Goal: Task Accomplishment & Management: Complete application form

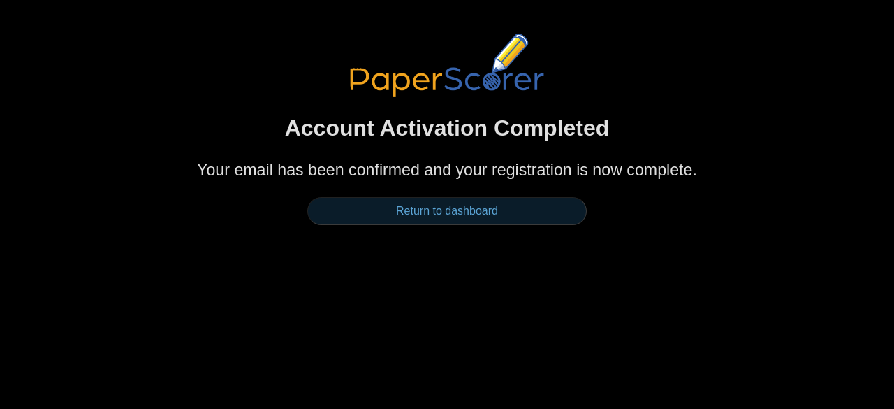
click at [461, 209] on link "Return to dashboard" at bounding box center [446, 211] width 279 height 28
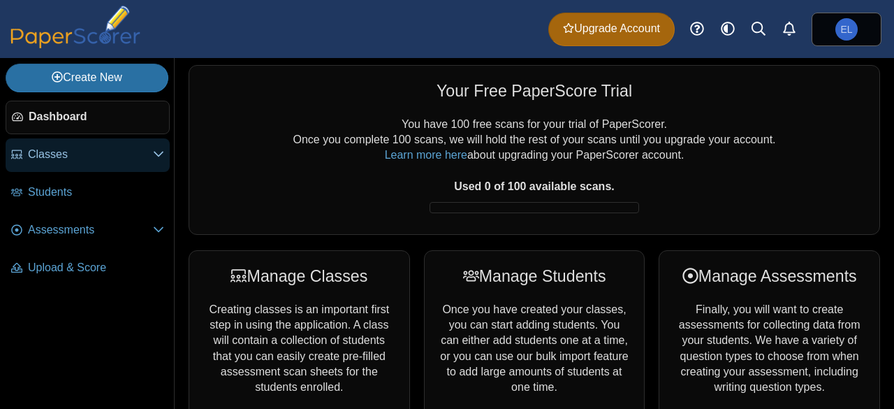
click at [115, 158] on span "Classes" at bounding box center [90, 154] width 125 height 15
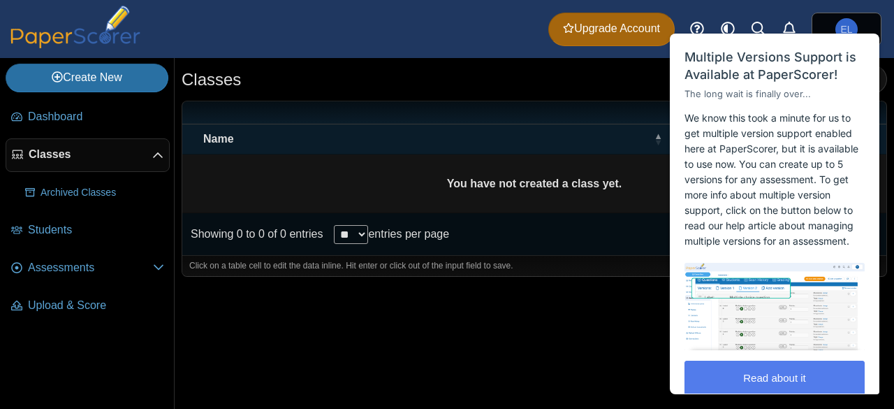
click at [562, 93] on div "Classes Add class" at bounding box center [535, 80] width 706 height 31
click at [863, 16] on span "Close" at bounding box center [851, 18] width 23 height 10
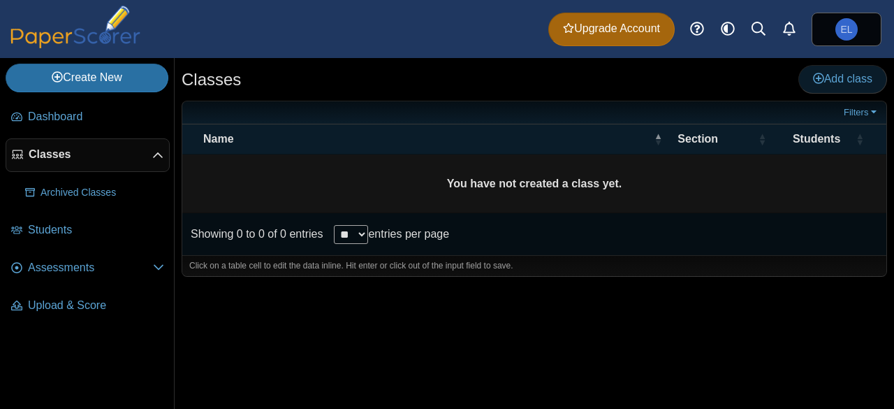
click at [831, 84] on span "Add class" at bounding box center [842, 79] width 59 height 12
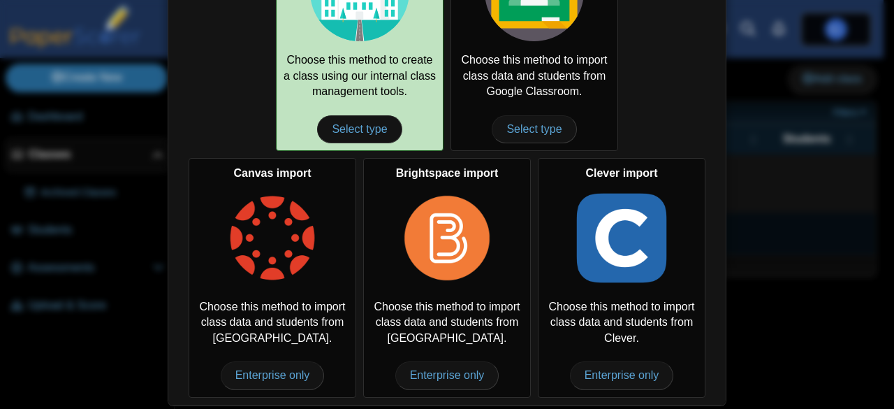
scroll to position [145, 0]
click at [348, 131] on span "Select type" at bounding box center [359, 129] width 85 height 28
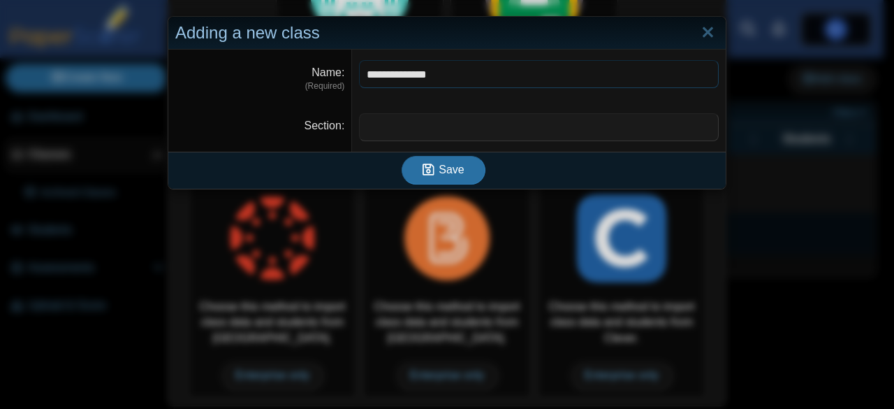
drag, startPoint x: 451, startPoint y: 76, endPoint x: 398, endPoint y: 69, distance: 53.5
click at [398, 69] on input "**********" at bounding box center [539, 74] width 360 height 28
type input "**********"
click at [251, 80] on dfn "(Required)" at bounding box center [259, 86] width 169 height 12
click at [409, 135] on input "Section" at bounding box center [539, 127] width 360 height 28
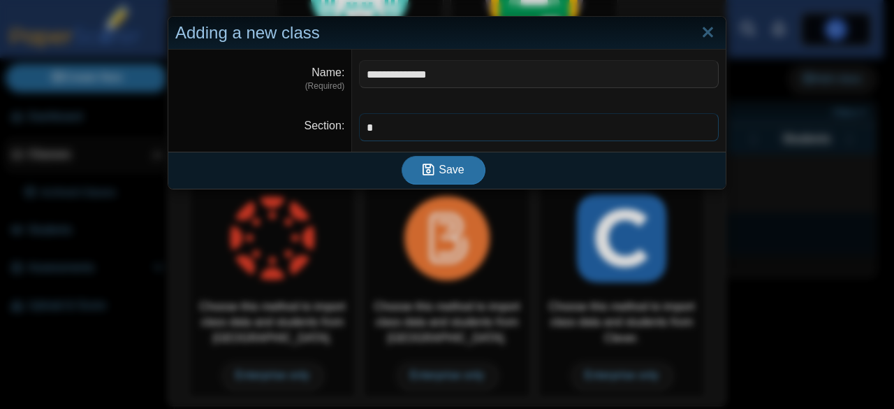
type input "*"
click at [409, 76] on input "**********" at bounding box center [539, 74] width 360 height 28
click at [398, 73] on input "**********" at bounding box center [539, 74] width 360 height 28
type input "**********"
click at [439, 167] on span "Save" at bounding box center [451, 169] width 25 height 12
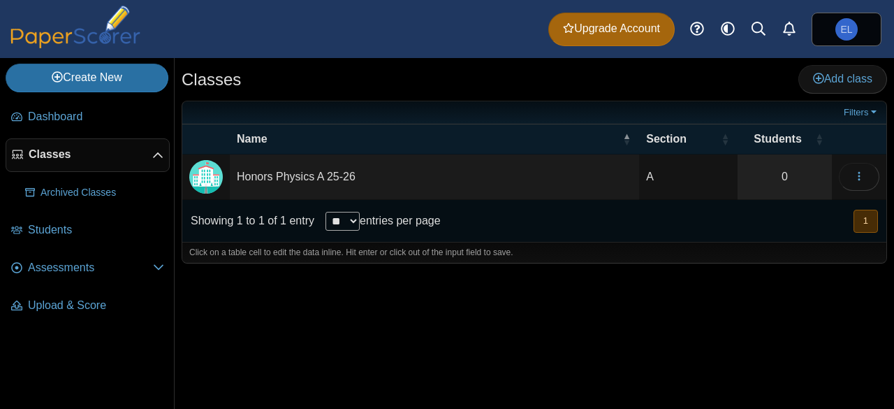
click at [299, 176] on td "Honors Physics A 25-26" at bounding box center [434, 176] width 409 height 45
click at [332, 178] on input "**********" at bounding box center [434, 177] width 395 height 28
type input "**********"
click at [601, 319] on div "Classes Add class Filters A 0" at bounding box center [534, 233] width 719 height 351
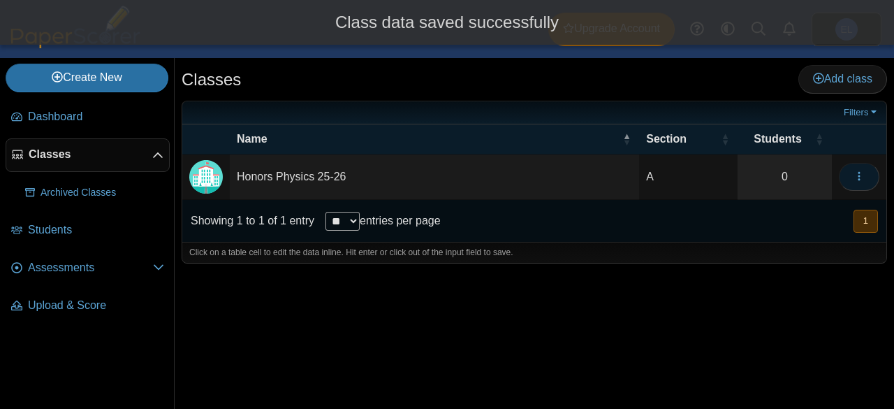
click at [859, 170] on icon "button" at bounding box center [859, 175] width 11 height 11
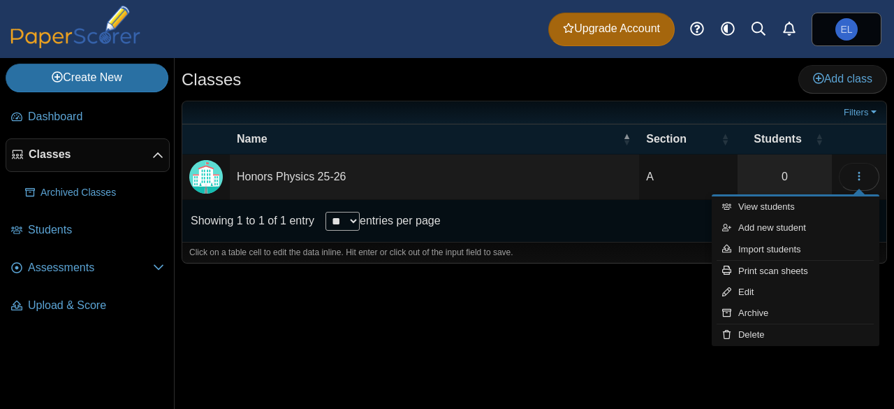
click at [611, 329] on div "Classes Add class Filters A 0" at bounding box center [534, 233] width 719 height 351
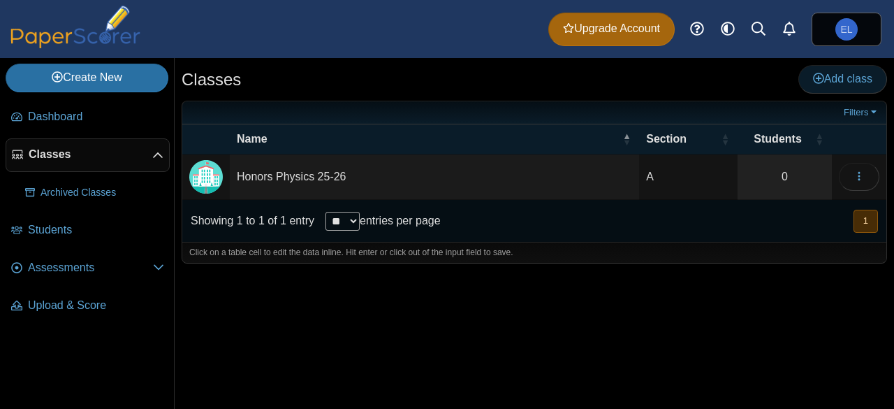
click at [834, 76] on span "Add class" at bounding box center [842, 79] width 59 height 12
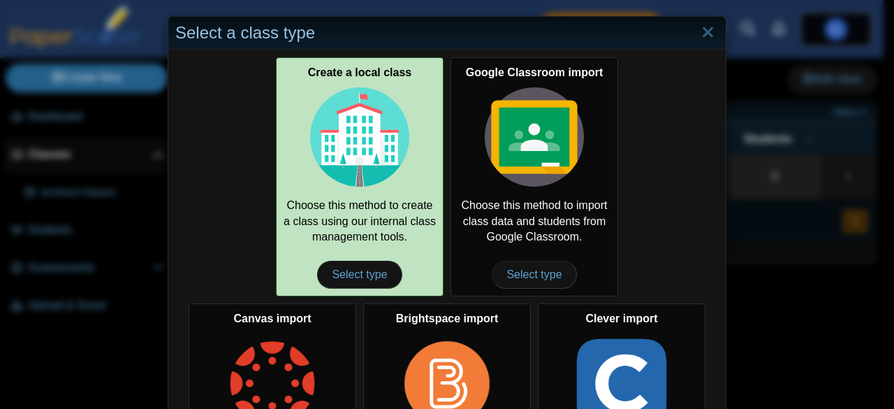
click at [337, 240] on div "Create a local class Choose this method to create a class using our internal cl…" at bounding box center [360, 176] width 168 height 239
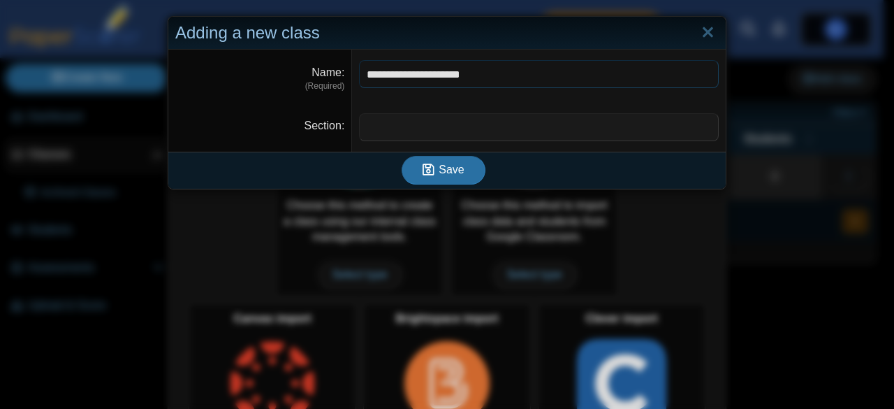
click at [448, 73] on input "**********" at bounding box center [539, 74] width 360 height 28
type input "**********"
click at [446, 136] on input "Section" at bounding box center [539, 127] width 360 height 28
type input "*"
click at [432, 173] on icon "submit" at bounding box center [431, 169] width 16 height 15
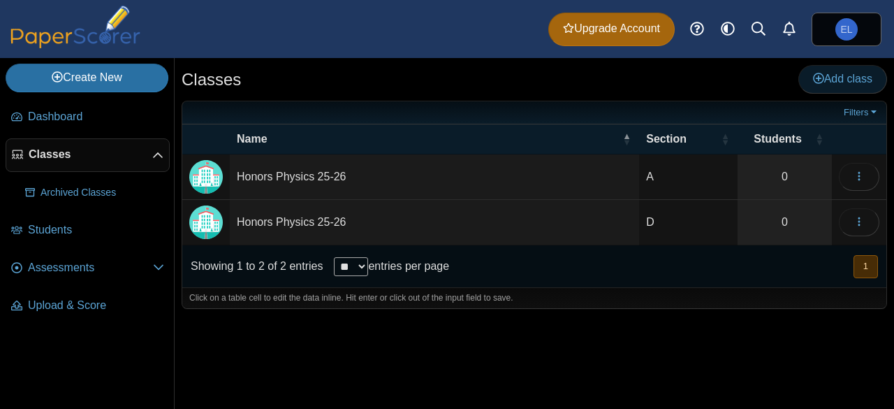
click at [848, 76] on span "Add class" at bounding box center [842, 79] width 59 height 12
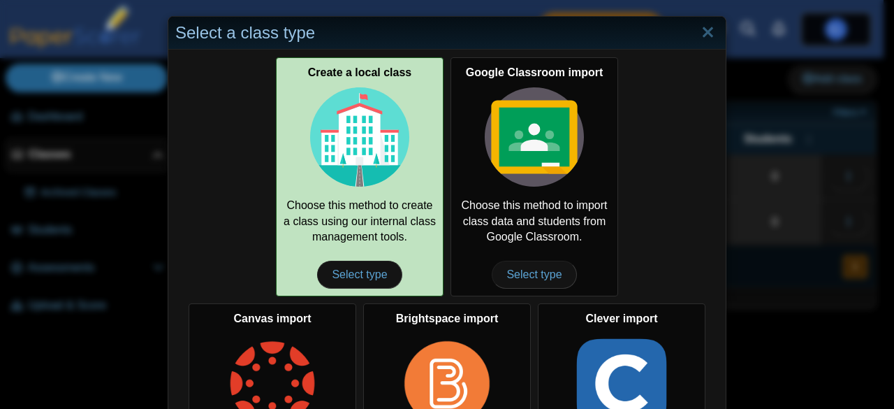
click at [359, 168] on img at bounding box center [359, 136] width 99 height 99
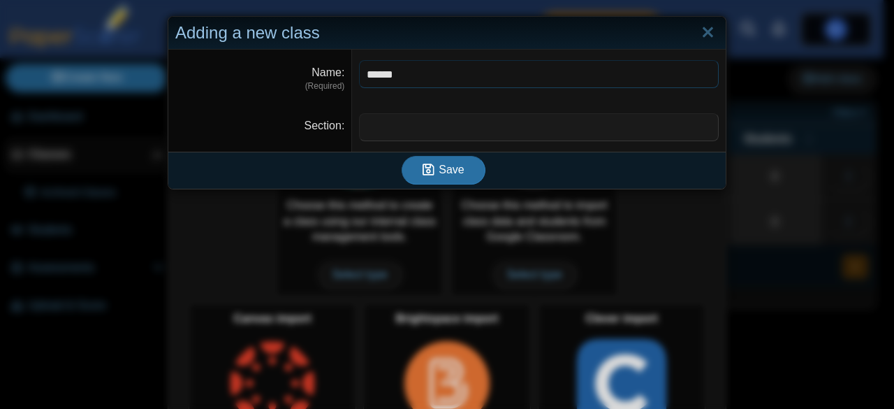
type input "**********"
click at [408, 138] on input "Section" at bounding box center [539, 127] width 360 height 28
type input "*"
click at [446, 177] on button "Save" at bounding box center [444, 170] width 84 height 28
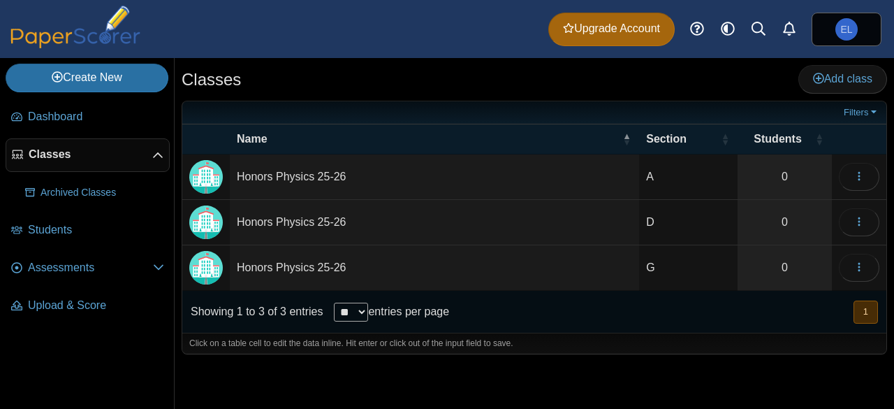
click at [522, 178] on td "Honors Physics 25-26" at bounding box center [434, 176] width 409 height 45
click at [852, 173] on button "button" at bounding box center [859, 177] width 41 height 28
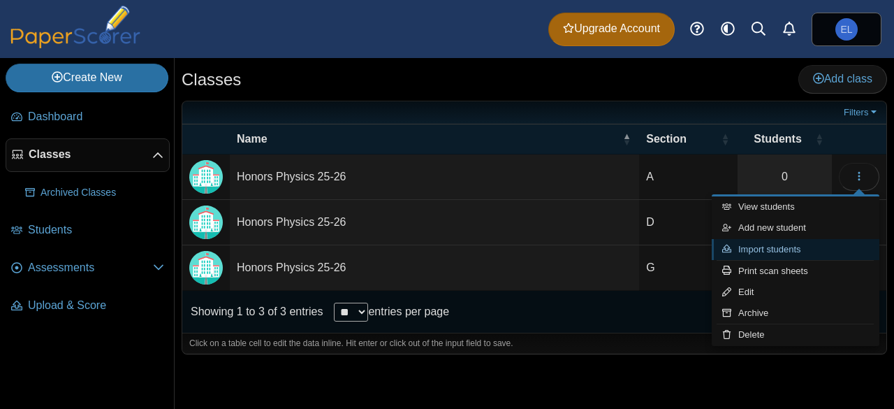
click at [783, 251] on link "Import students" at bounding box center [796, 249] width 168 height 21
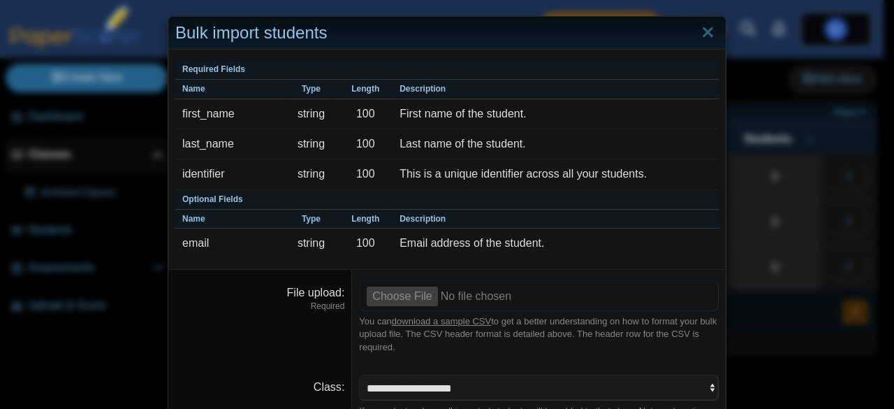
click at [411, 294] on input "File upload" at bounding box center [539, 295] width 360 height 31
type input "**********"
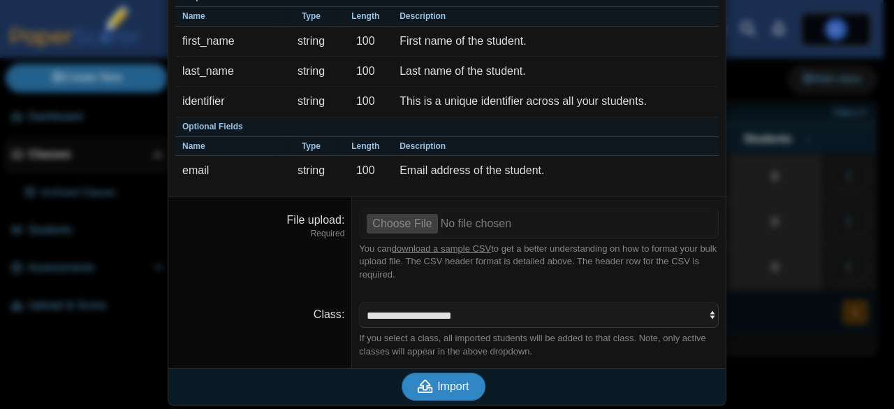
click at [437, 383] on span "Import" at bounding box center [452, 386] width 31 height 12
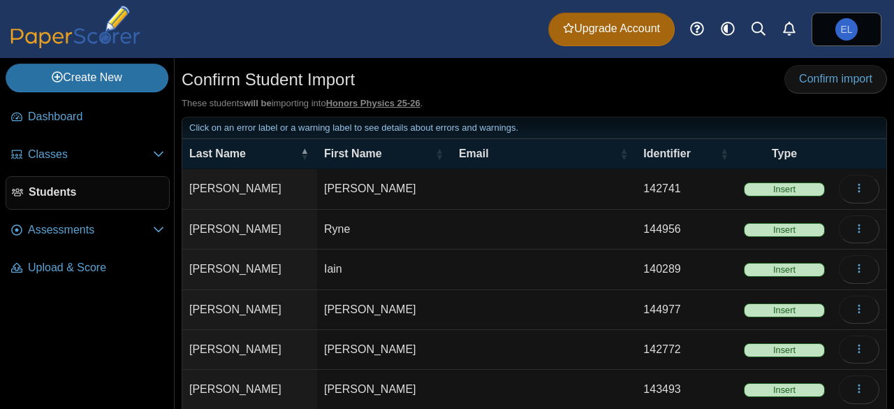
scroll to position [229, 0]
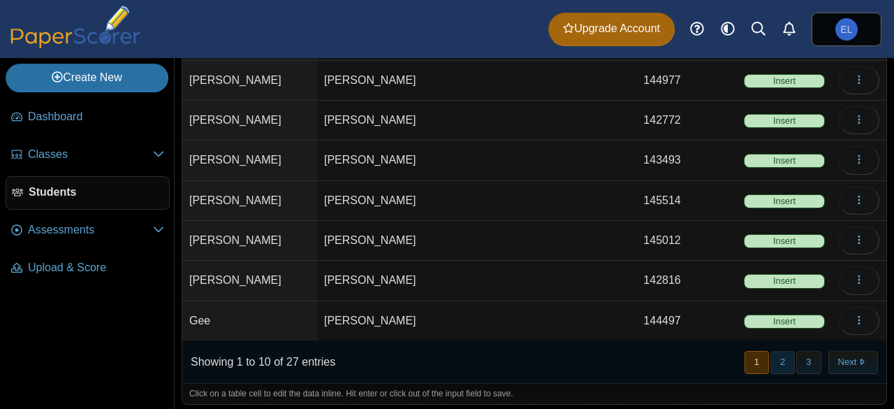
click at [770, 356] on button "2" at bounding box center [782, 362] width 24 height 23
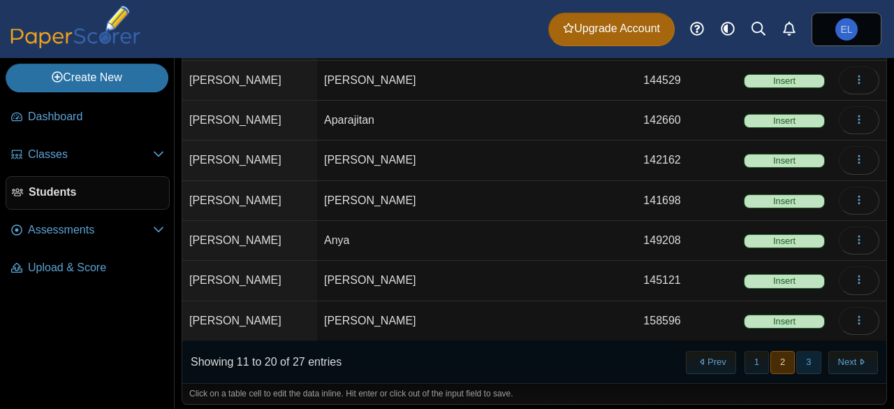
click at [796, 356] on button "3" at bounding box center [808, 362] width 24 height 23
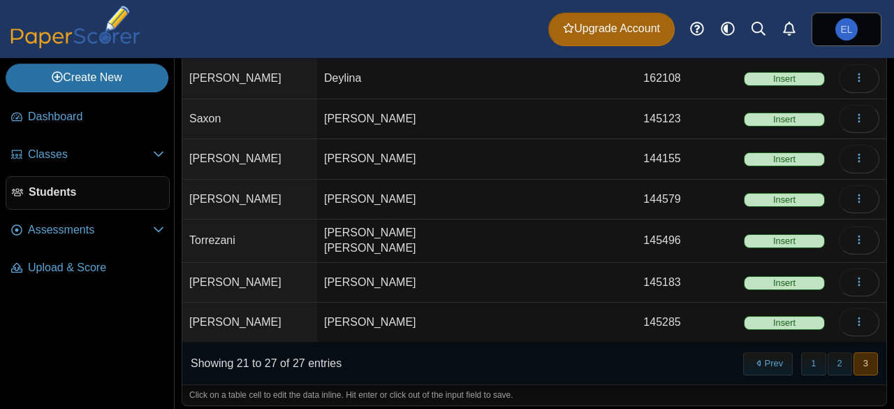
scroll to position [0, 0]
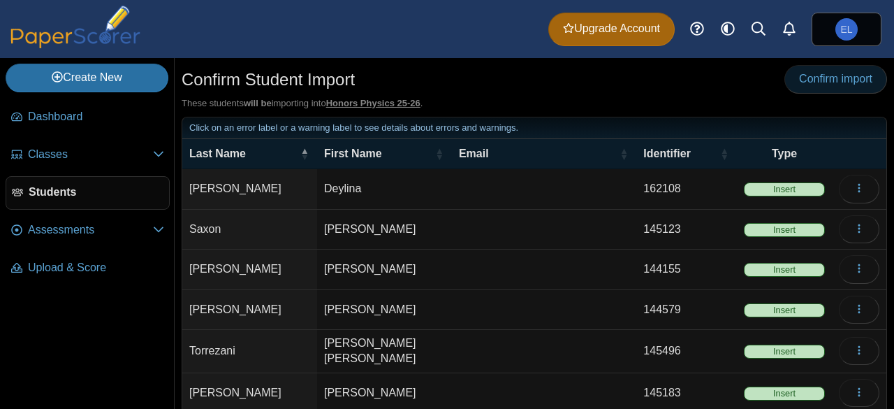
click at [799, 83] on span "Confirm import" at bounding box center [835, 79] width 73 height 12
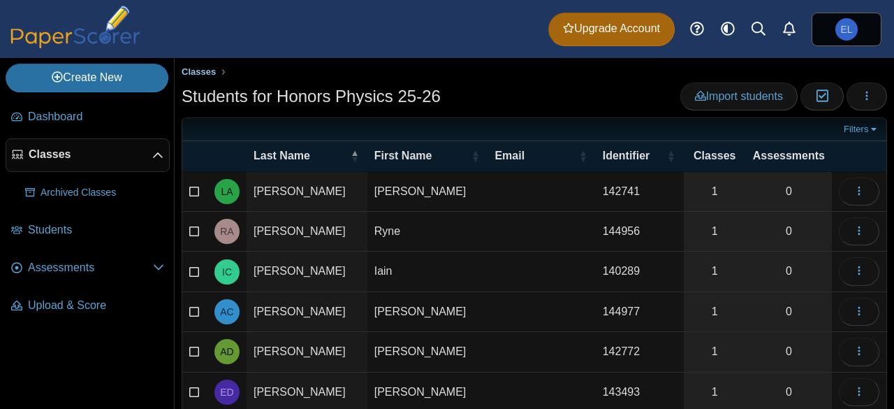
click at [192, 71] on span "Classes" at bounding box center [199, 71] width 34 height 10
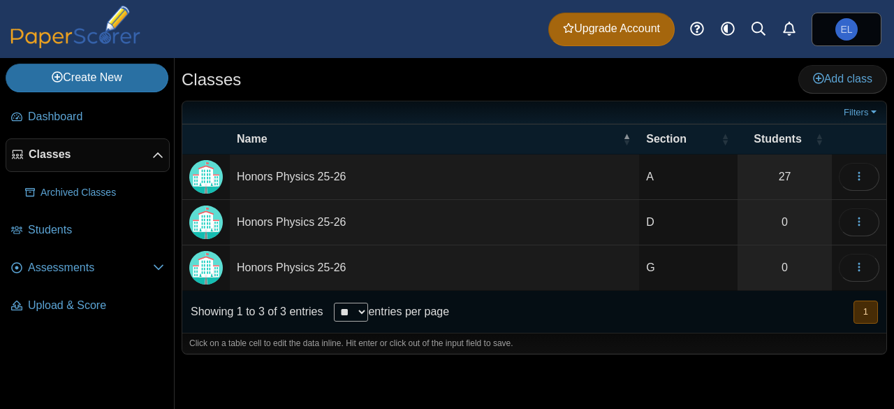
click at [345, 226] on td "Honors Physics 25-26" at bounding box center [434, 222] width 409 height 45
click at [856, 221] on icon "button" at bounding box center [859, 221] width 11 height 11
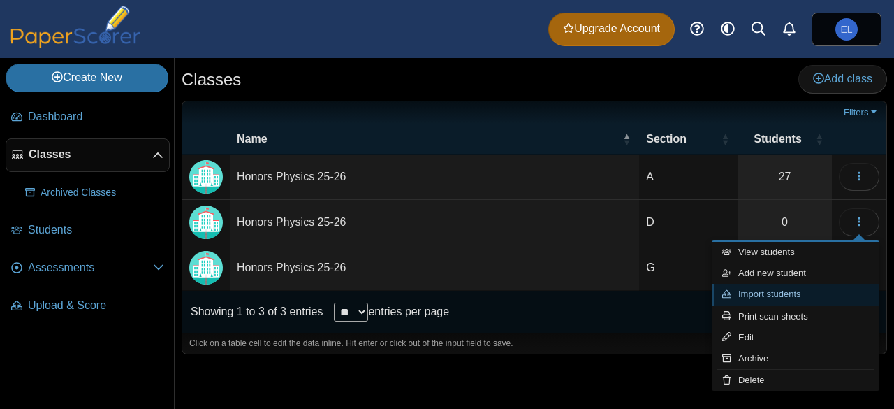
click at [777, 296] on link "Import students" at bounding box center [796, 294] width 168 height 21
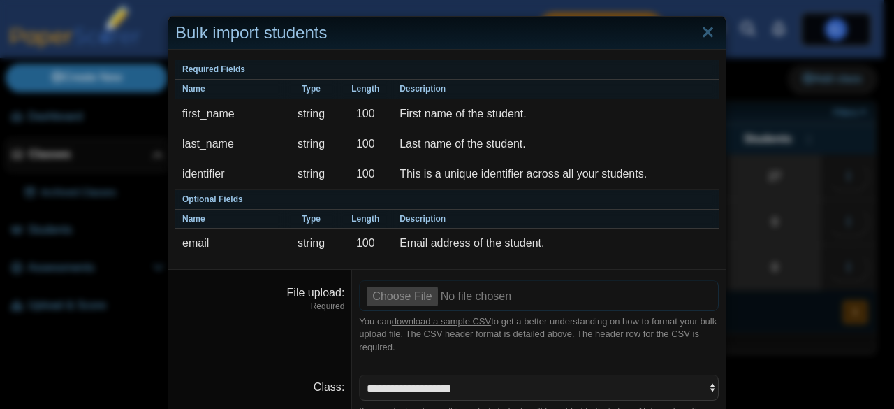
click at [374, 296] on input "File upload" at bounding box center [539, 295] width 360 height 31
type input "**********"
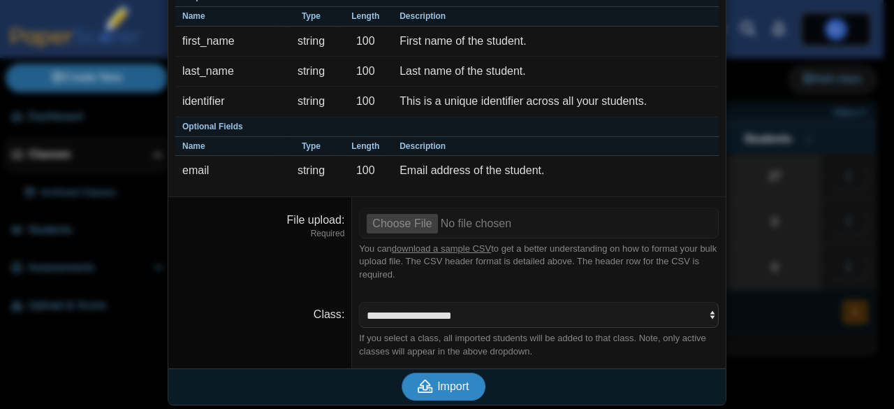
click at [445, 380] on span "Import" at bounding box center [452, 386] width 31 height 12
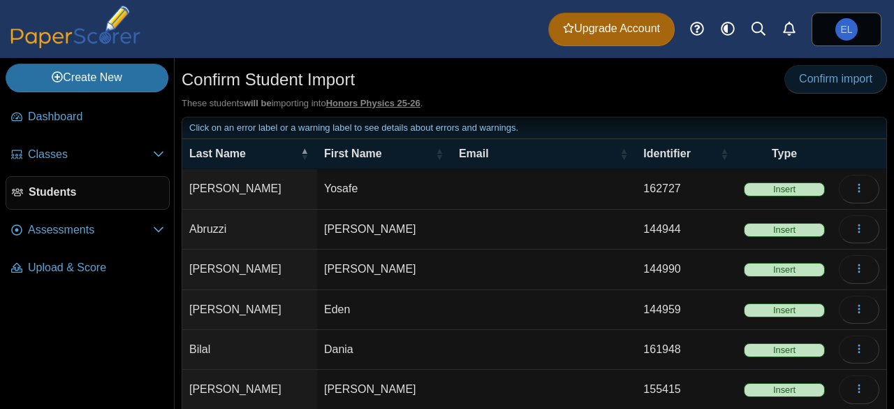
click at [814, 83] on span "Confirm import" at bounding box center [835, 79] width 73 height 12
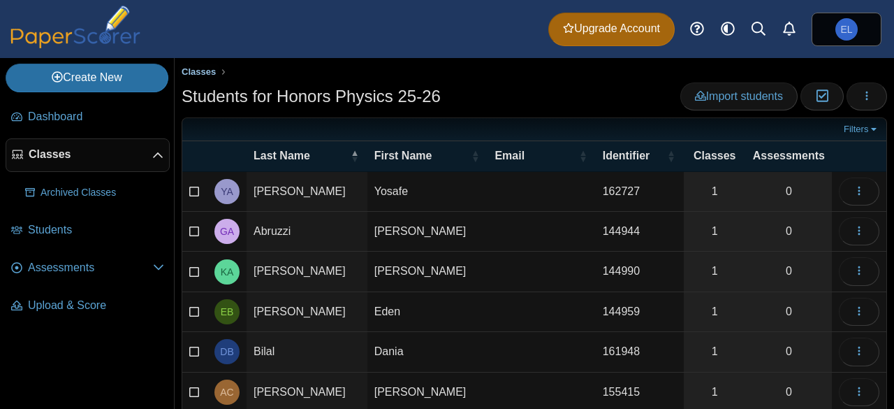
click at [205, 72] on span "Classes" at bounding box center [199, 71] width 34 height 10
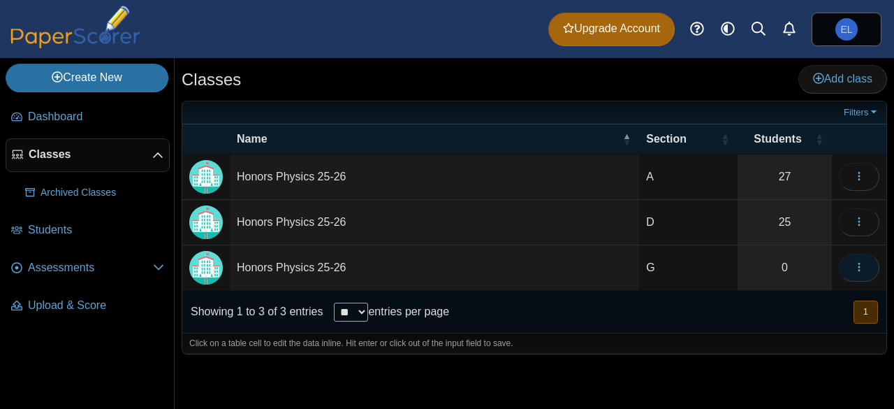
click at [863, 270] on span "button" at bounding box center [859, 267] width 11 height 12
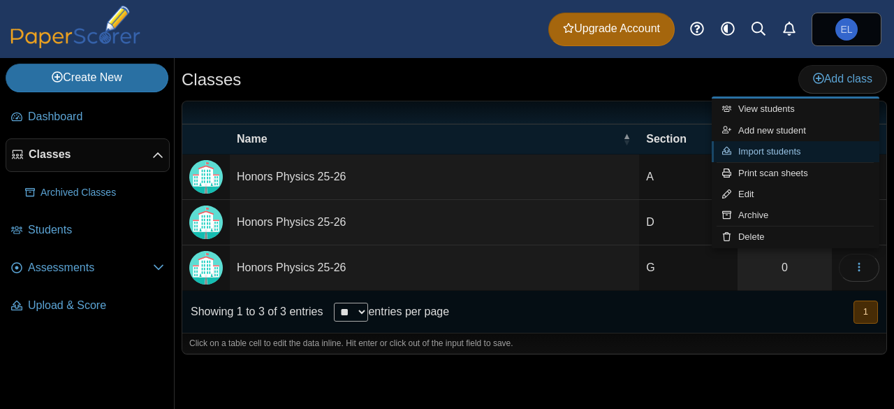
click at [757, 151] on link "Import students" at bounding box center [796, 151] width 168 height 21
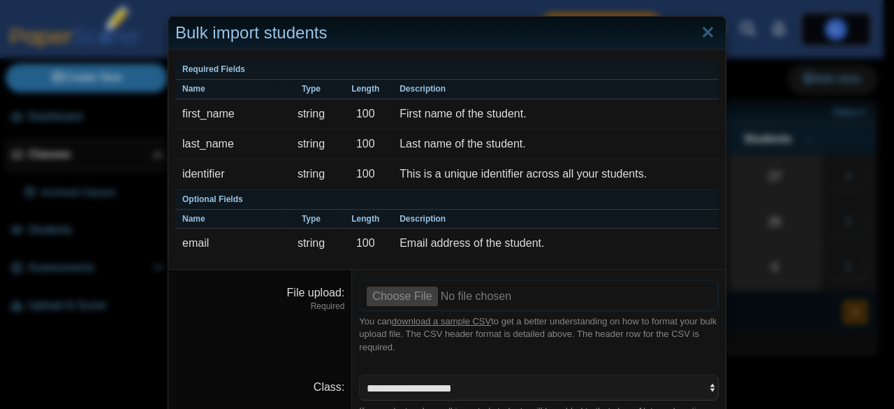
click at [365, 298] on input "File upload" at bounding box center [539, 295] width 360 height 31
type input "**********"
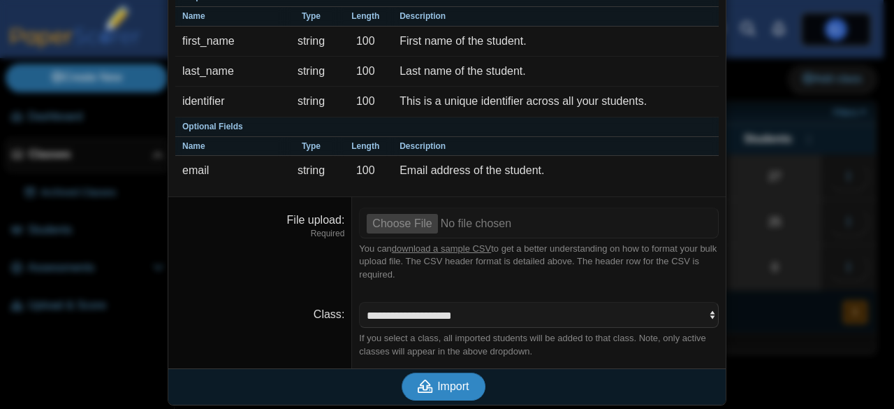
click at [448, 389] on span "Import" at bounding box center [452, 386] width 31 height 12
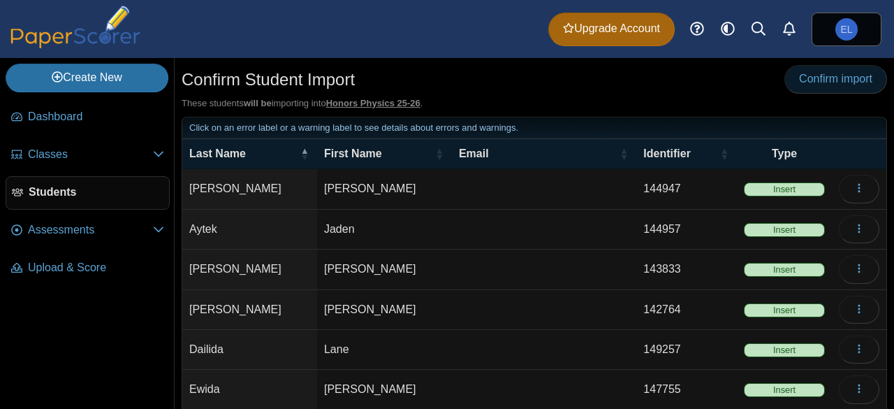
click at [826, 75] on span "Confirm import" at bounding box center [835, 79] width 73 height 12
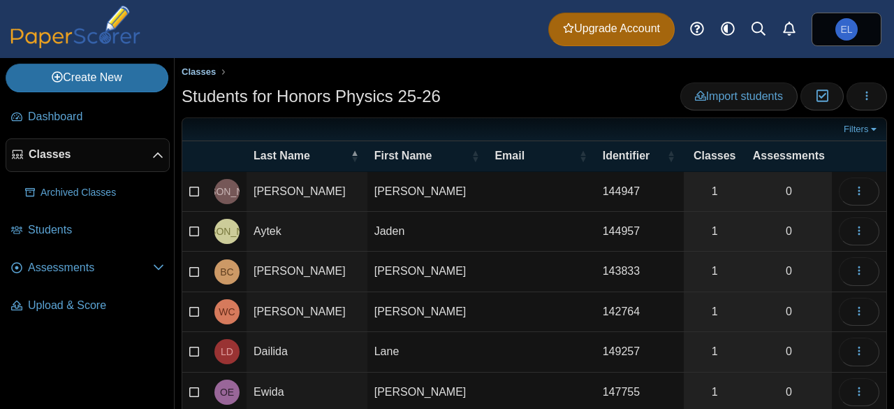
click at [194, 76] on span "Classes" at bounding box center [199, 71] width 34 height 10
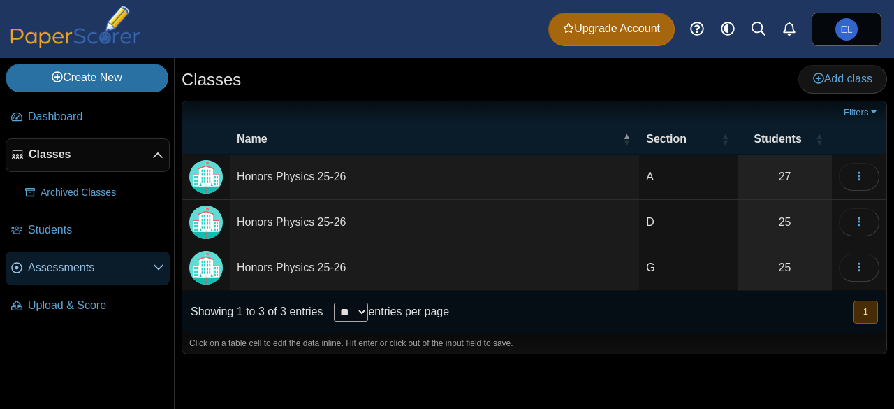
click at [134, 268] on span "Assessments" at bounding box center [90, 267] width 125 height 15
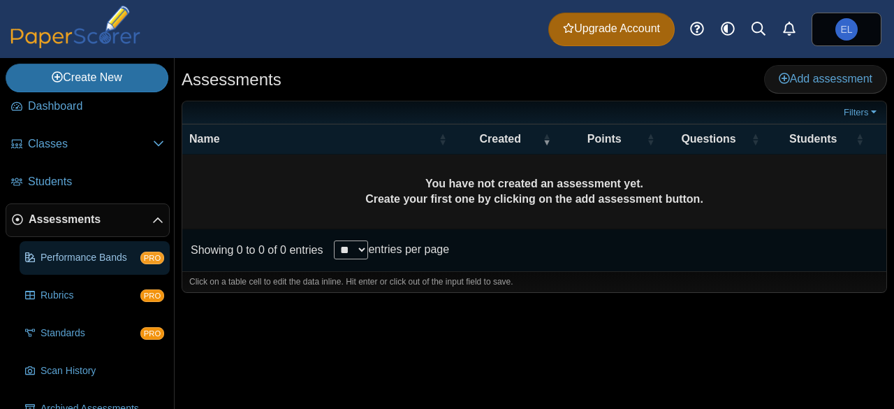
scroll to position [10, 0]
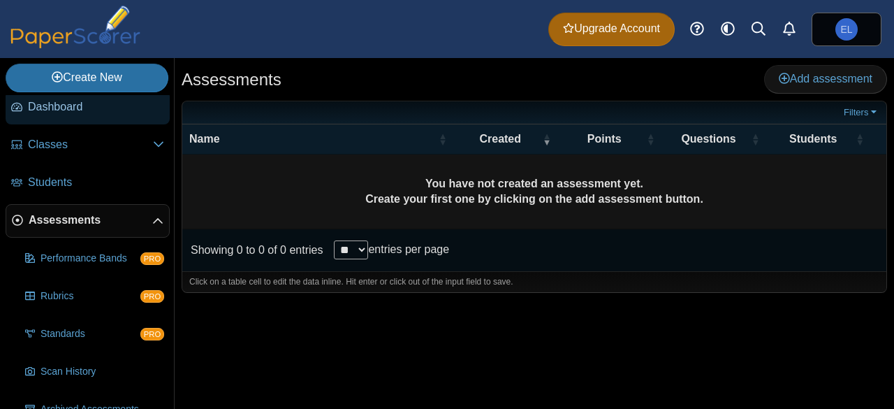
click at [76, 104] on span "Dashboard" at bounding box center [96, 106] width 136 height 15
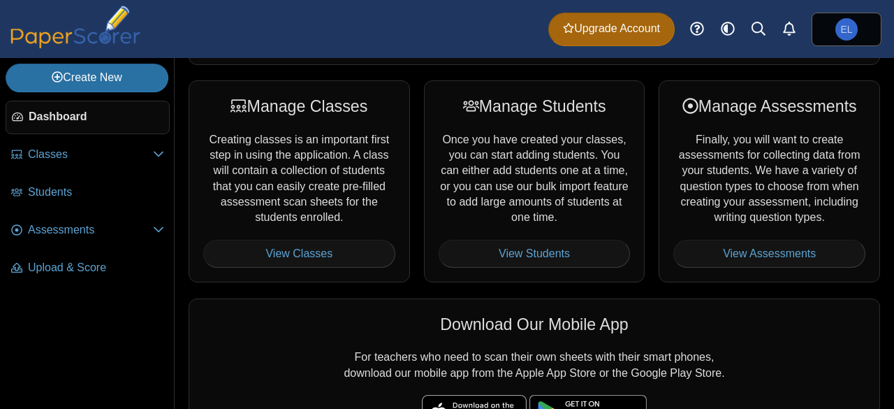
scroll to position [197, 0]
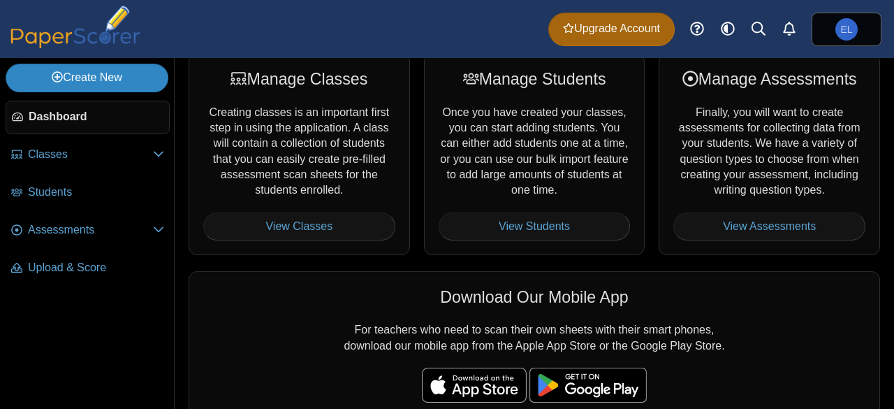
click at [114, 84] on link "Create New" at bounding box center [87, 78] width 163 height 28
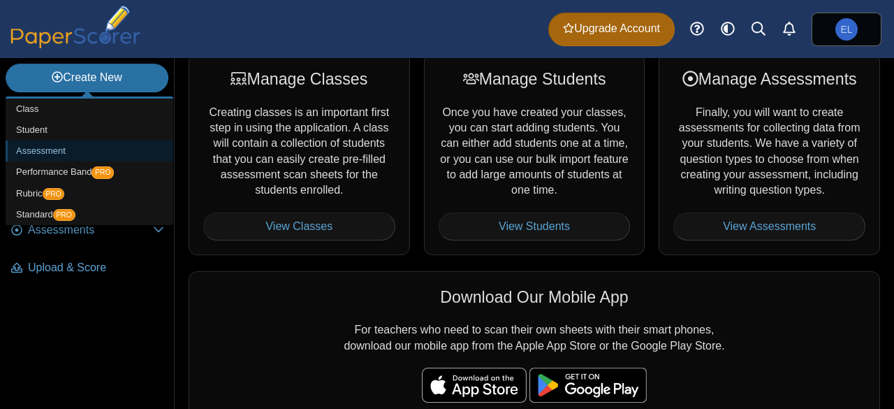
click at [55, 146] on link "Assessment" at bounding box center [90, 150] width 168 height 21
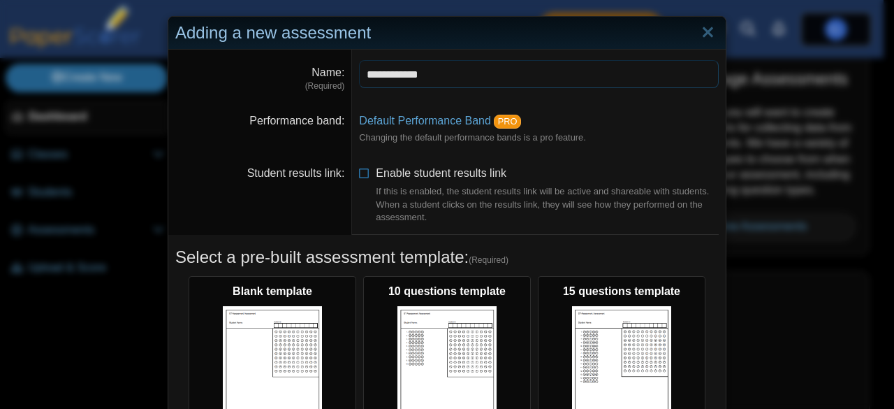
scroll to position [352, 0]
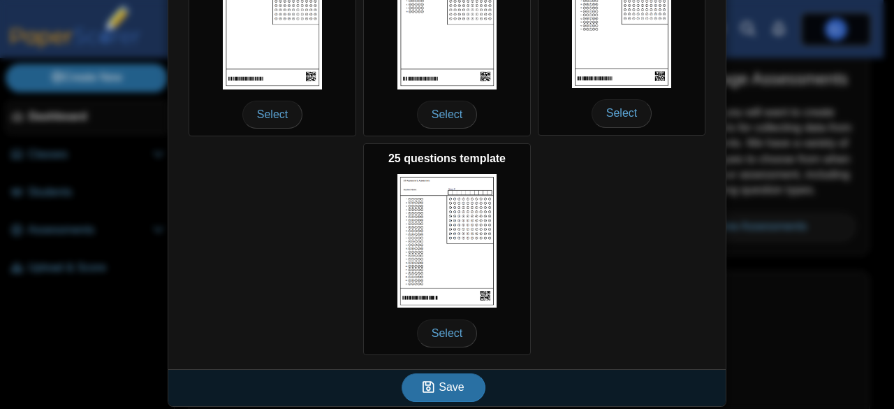
type input "**********"
click at [604, 279] on div "Blank template Select 10 questions template Select 15 questions template Select…" at bounding box center [446, 139] width 543 height 438
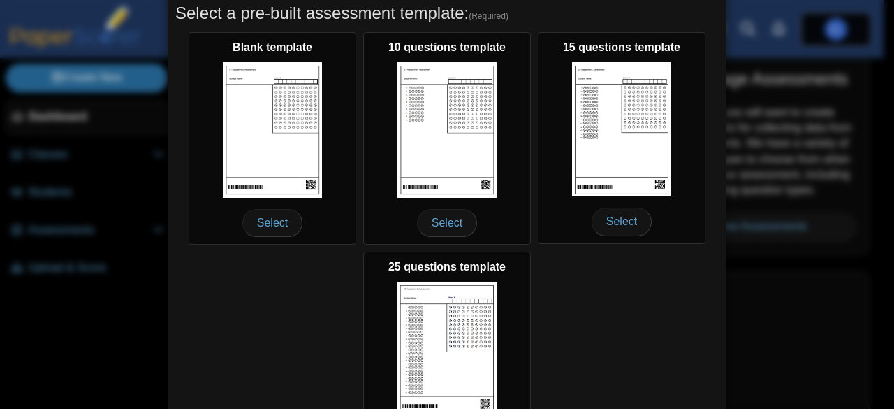
scroll to position [243, 0]
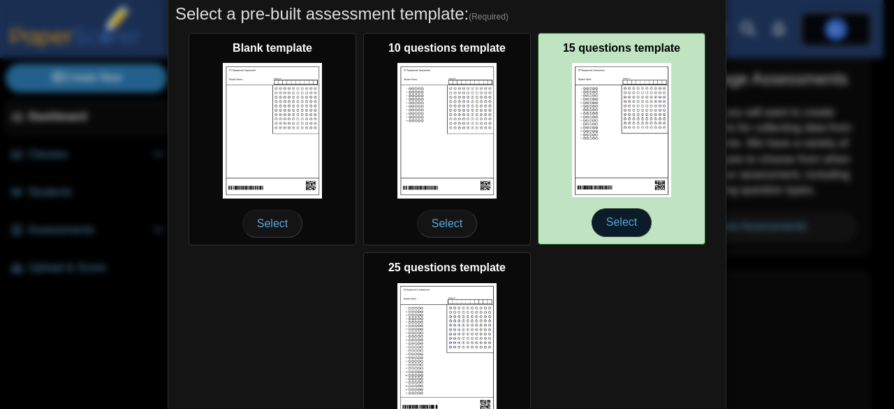
click at [622, 226] on span "Select" at bounding box center [622, 222] width 60 height 28
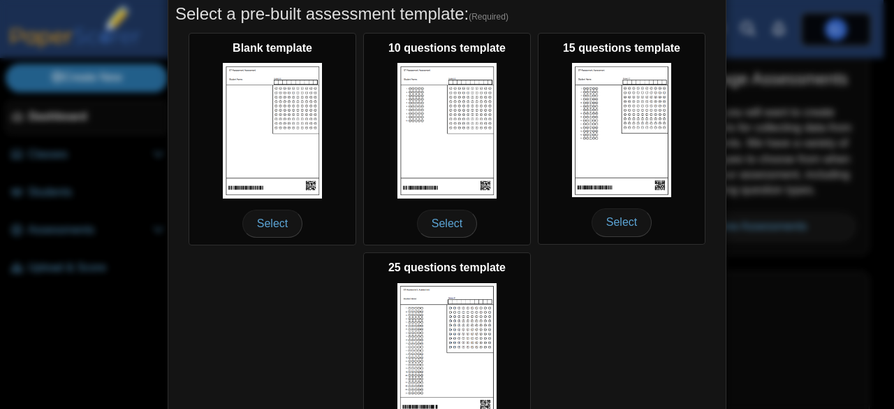
scroll to position [352, 0]
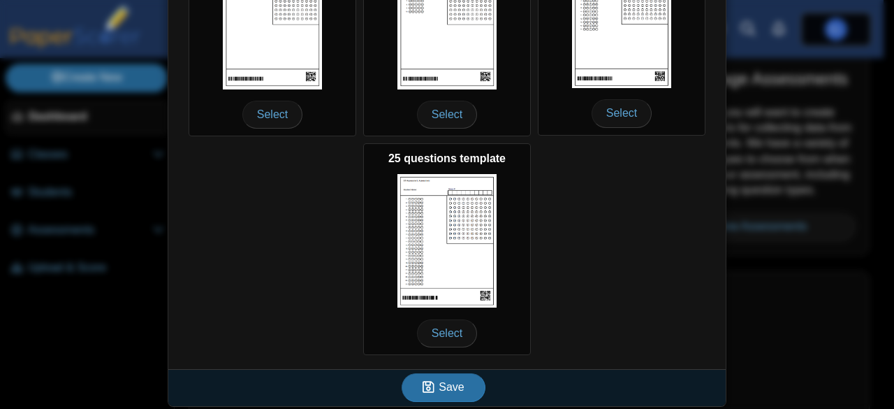
click at [630, 263] on div "Blank template Select 10 questions template Select 15 questions template Select…" at bounding box center [446, 139] width 543 height 438
click at [432, 387] on icon "submit" at bounding box center [431, 386] width 16 height 15
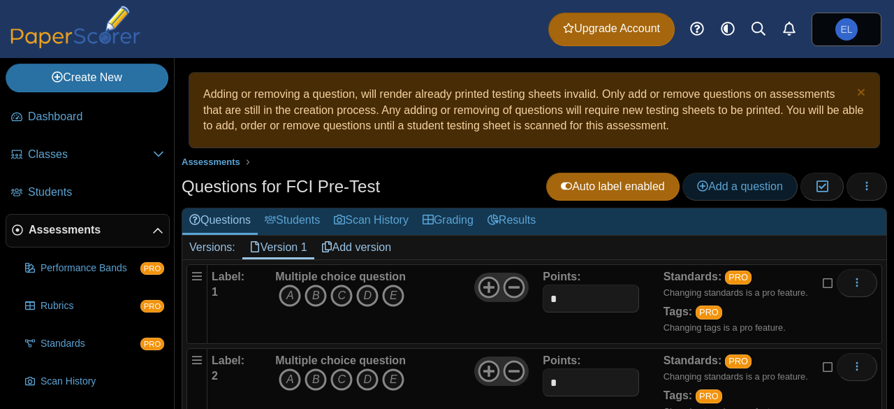
click at [712, 181] on span "Add a question" at bounding box center [740, 186] width 86 height 12
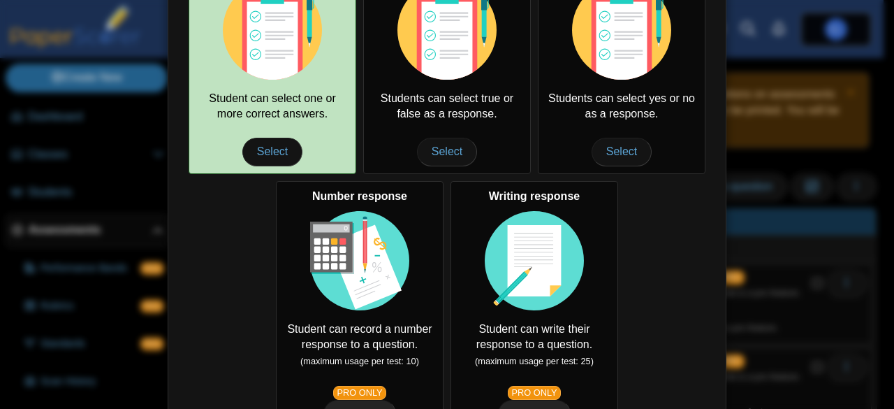
scroll to position [366, 0]
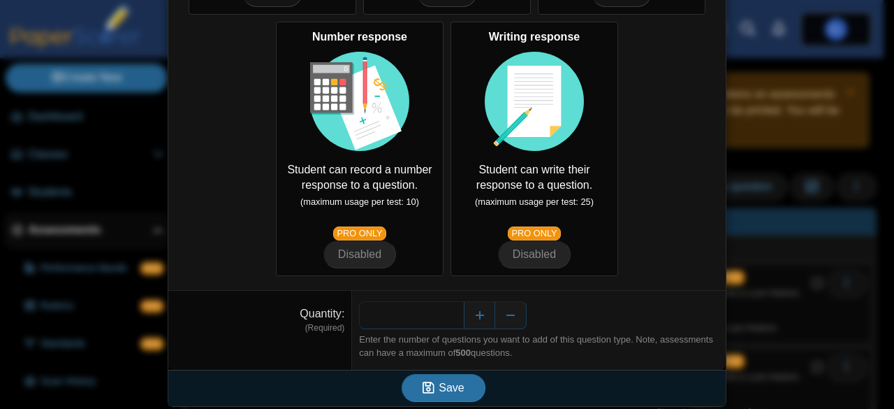
click at [454, 309] on input "*" at bounding box center [411, 315] width 105 height 28
type input "**"
click at [611, 311] on div "**" at bounding box center [539, 315] width 360 height 28
click at [439, 386] on span "Save" at bounding box center [451, 387] width 25 height 12
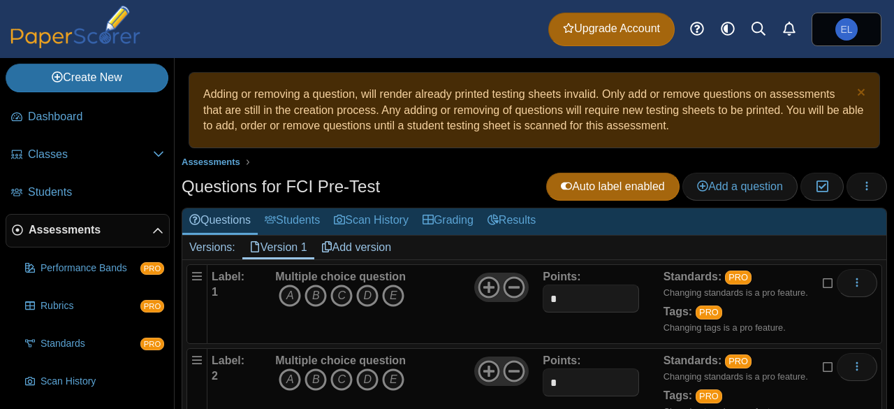
scroll to position [779, 0]
click at [341, 295] on icon "C" at bounding box center [341, 295] width 22 height 22
click at [286, 378] on icon "A" at bounding box center [290, 379] width 22 height 22
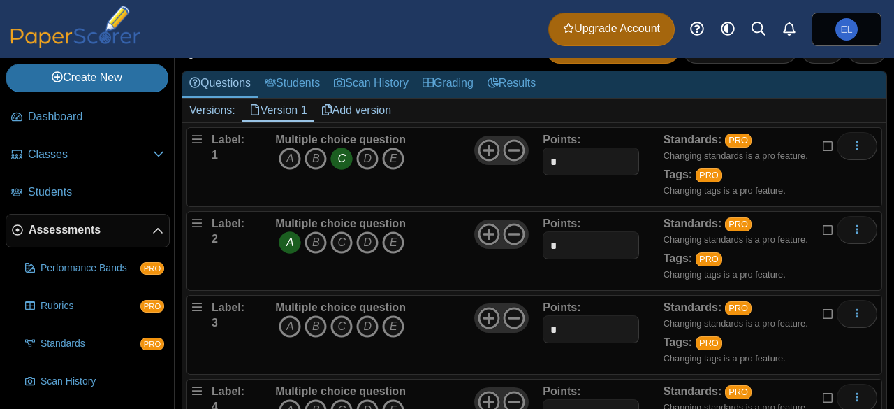
scroll to position [138, 0]
click at [346, 318] on icon "C" at bounding box center [341, 325] width 22 height 22
click at [395, 404] on icon "E" at bounding box center [393, 409] width 22 height 22
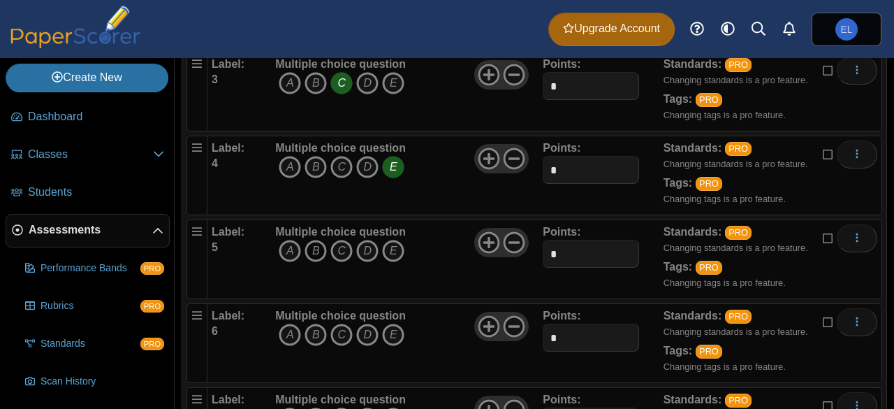
click at [316, 254] on icon "B" at bounding box center [316, 251] width 22 height 22
click at [314, 328] on icon "B" at bounding box center [316, 334] width 22 height 22
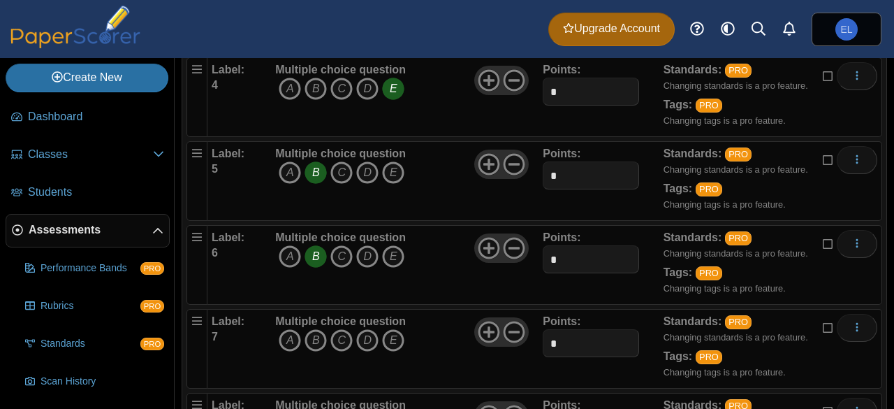
scroll to position [460, 0]
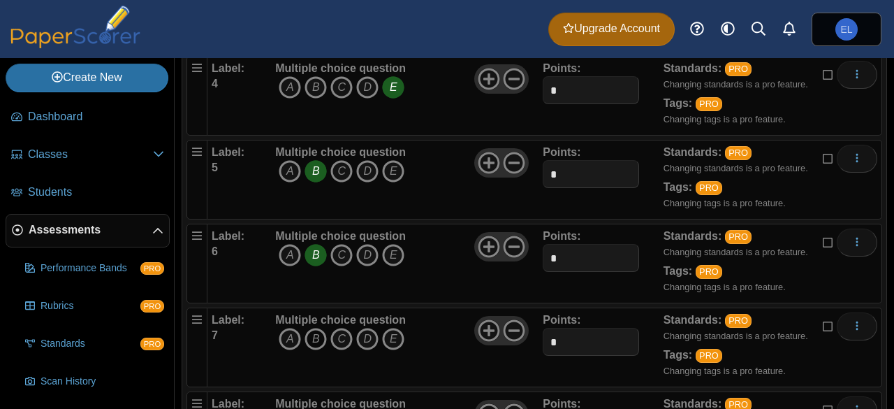
click at [313, 335] on icon "B" at bounding box center [316, 339] width 22 height 22
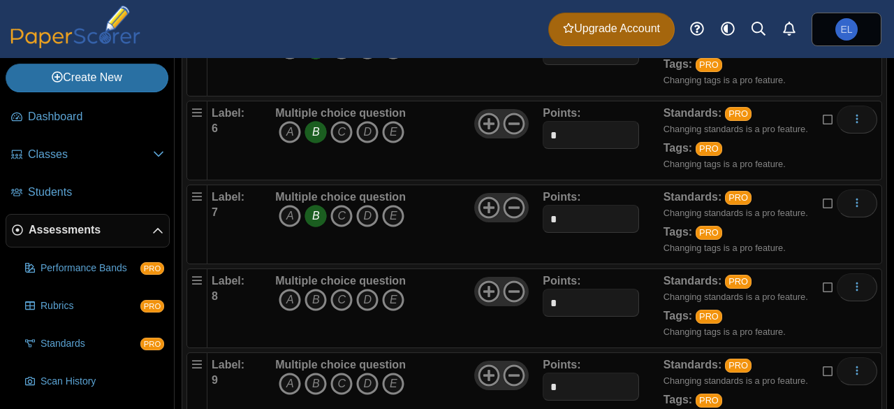
scroll to position [586, 0]
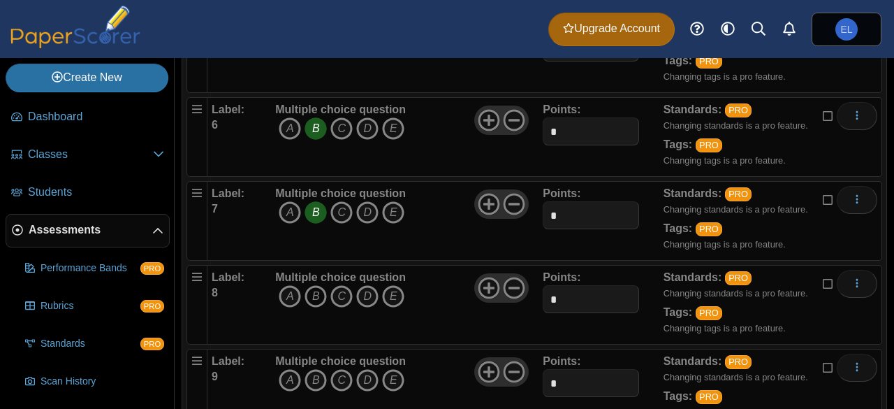
click at [313, 293] on icon "B" at bounding box center [316, 296] width 22 height 22
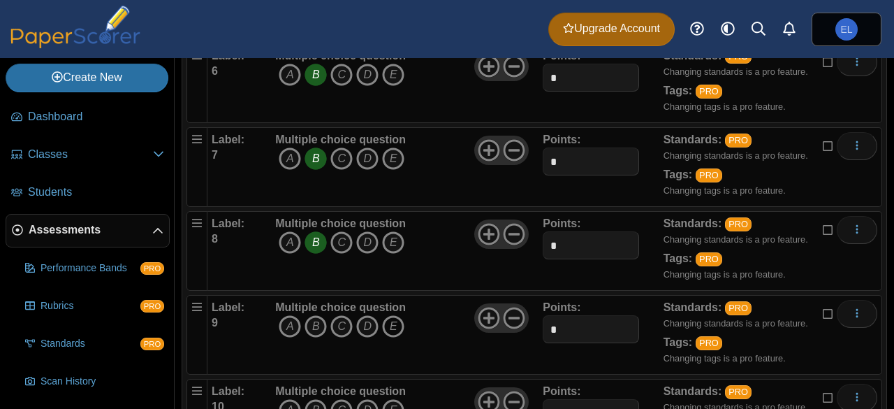
click at [390, 321] on icon "E" at bounding box center [393, 326] width 22 height 22
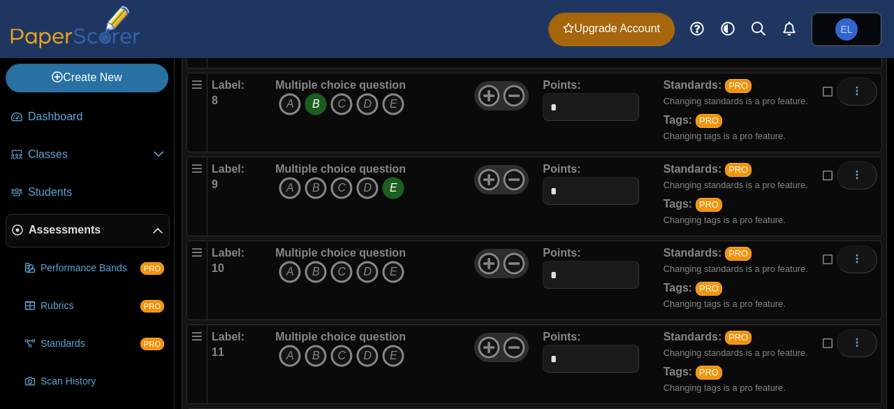
scroll to position [781, 0]
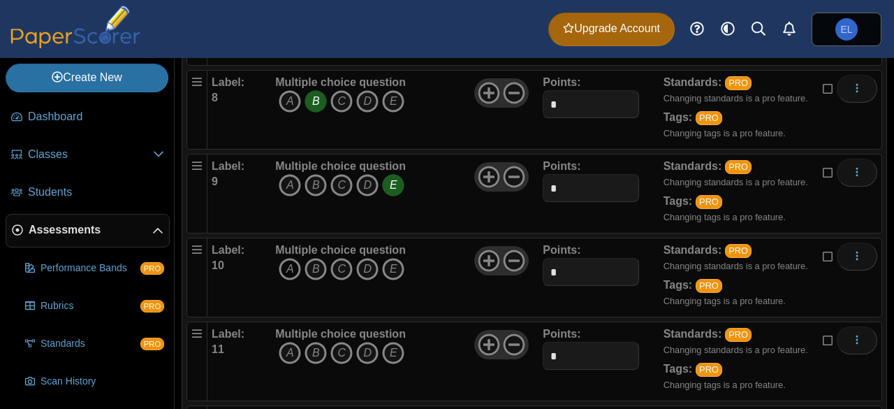
click at [288, 267] on icon "A" at bounding box center [290, 269] width 22 height 22
click at [370, 347] on icon "D" at bounding box center [367, 353] width 22 height 22
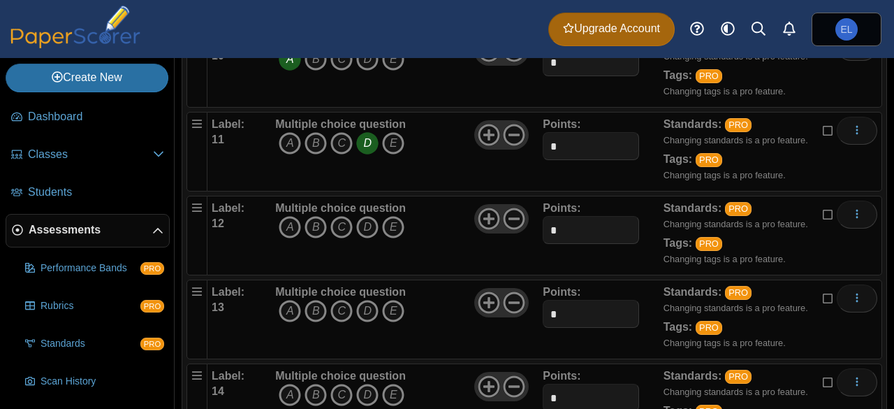
scroll to position [1007, 0]
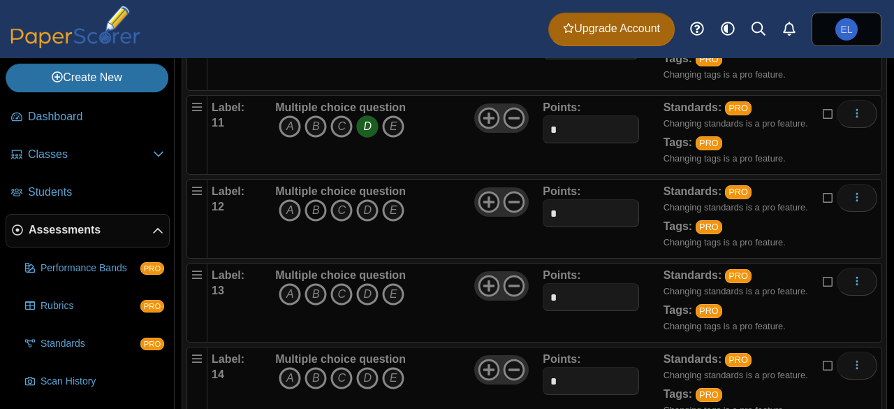
click at [309, 201] on icon "B" at bounding box center [316, 210] width 22 height 22
click at [372, 286] on icon "D" at bounding box center [367, 294] width 22 height 22
click at [365, 370] on icon "D" at bounding box center [367, 378] width 22 height 22
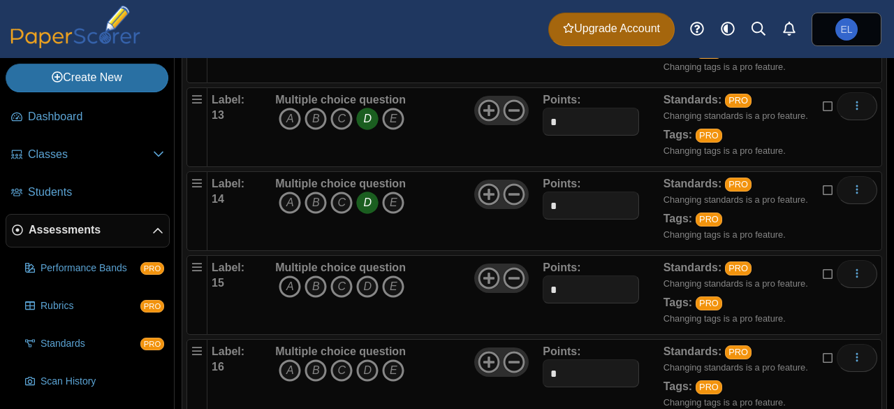
click at [287, 275] on icon "A" at bounding box center [290, 286] width 22 height 22
click at [286, 365] on icon "A" at bounding box center [290, 370] width 22 height 22
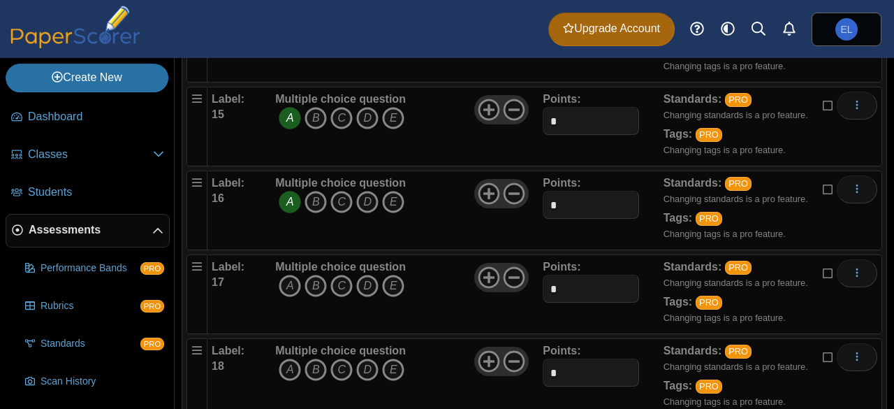
scroll to position [1352, 0]
click at [316, 275] on icon "B" at bounding box center [316, 285] width 22 height 22
click at [315, 358] on icon "B" at bounding box center [316, 369] width 22 height 22
click at [395, 191] on icon "E" at bounding box center [393, 201] width 22 height 22
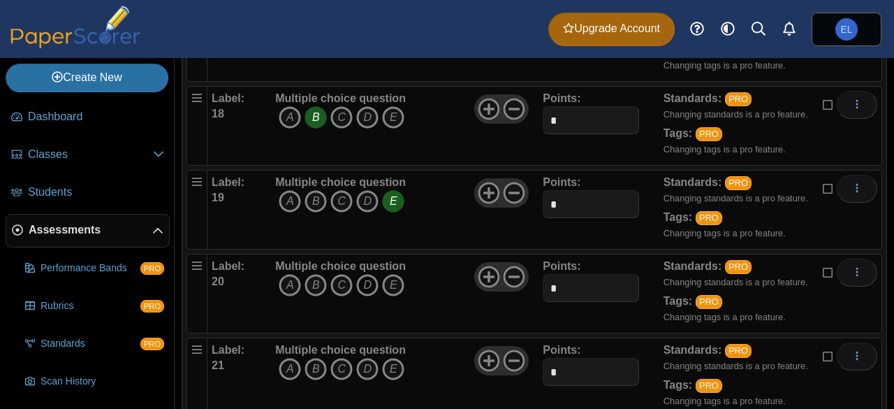
click at [366, 280] on icon "D" at bounding box center [367, 285] width 22 height 22
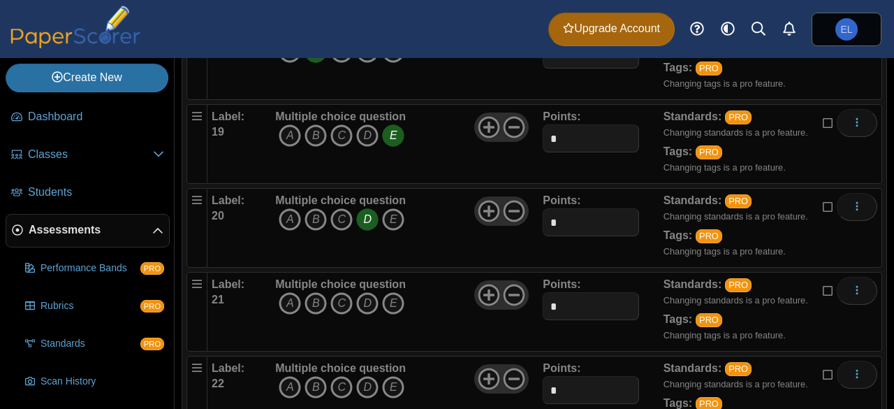
scroll to position [1669, 0]
click at [397, 293] on icon "E" at bounding box center [393, 302] width 22 height 22
click at [319, 375] on icon "B" at bounding box center [316, 386] width 22 height 22
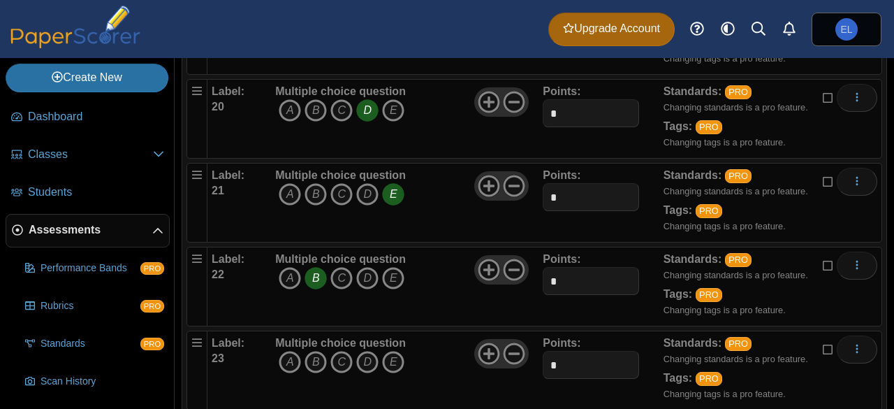
scroll to position [1789, 0]
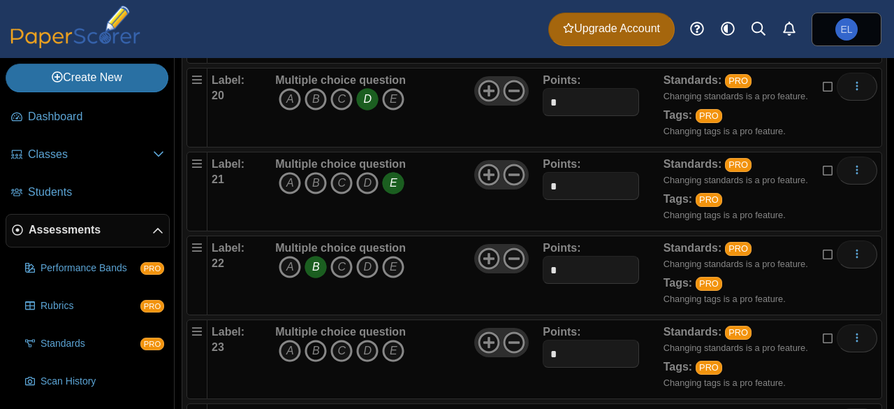
click at [320, 340] on icon "B" at bounding box center [316, 350] width 22 height 22
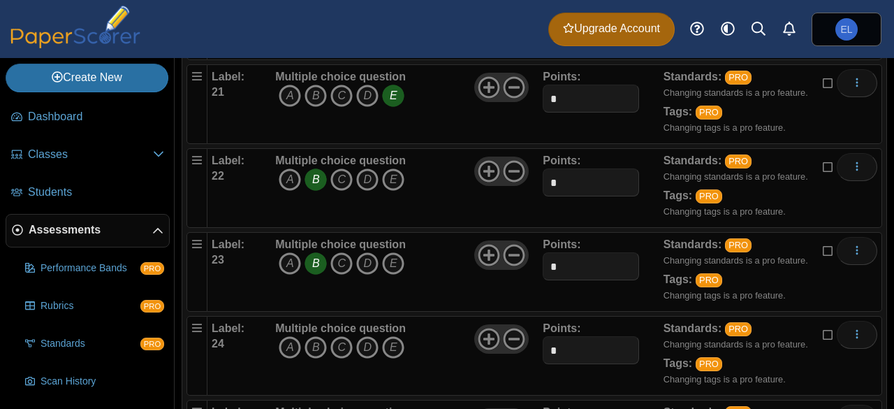
scroll to position [1890, 0]
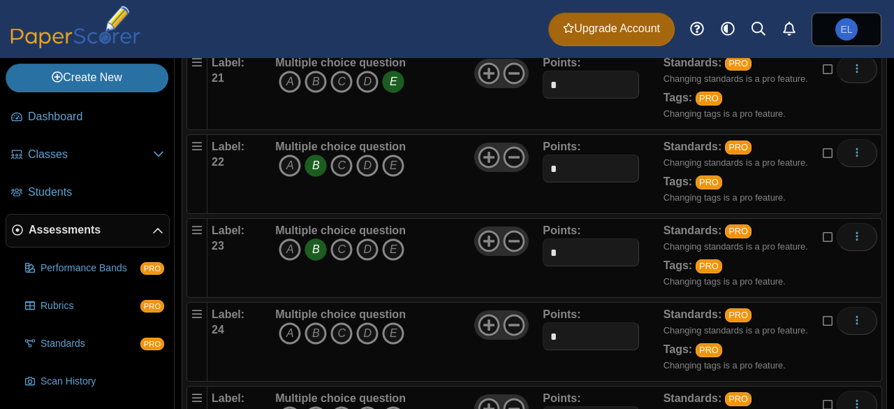
click at [295, 322] on icon "A" at bounding box center [290, 333] width 22 height 22
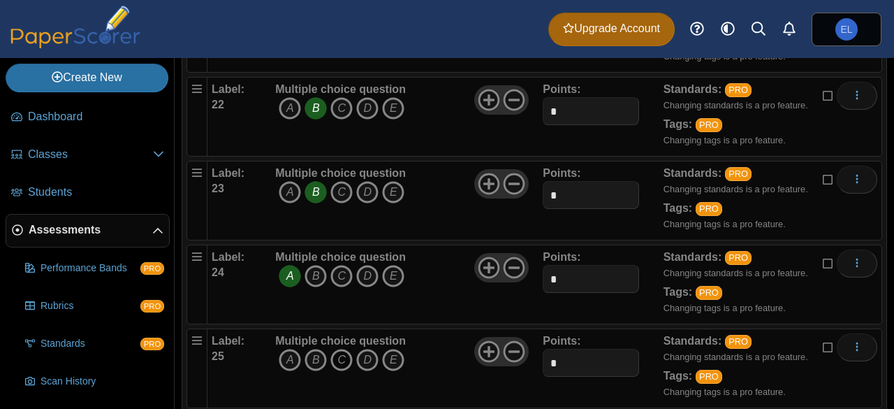
click at [344, 350] on icon "C" at bounding box center [341, 360] width 22 height 22
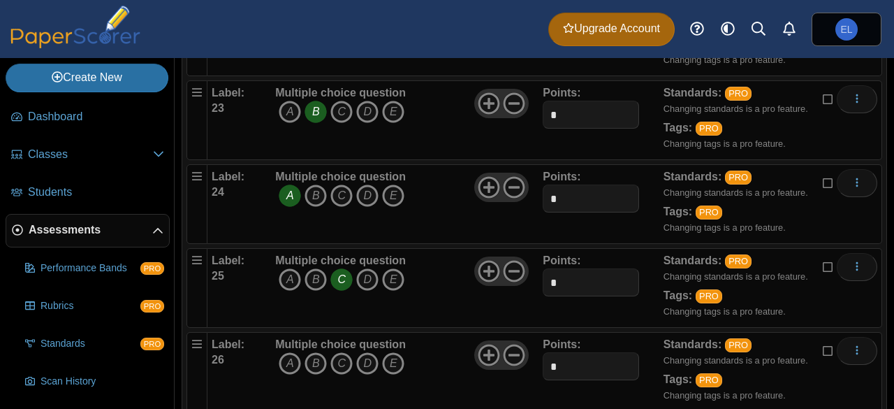
scroll to position [2029, 0]
click at [395, 351] on icon "E" at bounding box center [393, 362] width 22 height 22
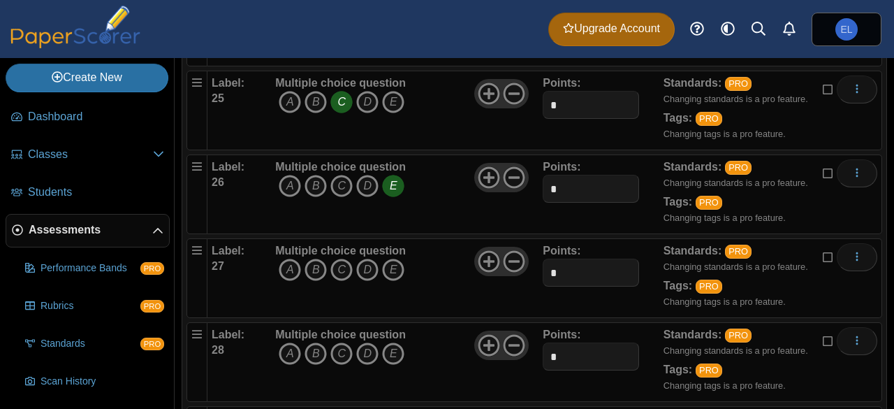
scroll to position [2206, 0]
click at [344, 258] on icon "C" at bounding box center [341, 269] width 22 height 22
click at [390, 342] on icon "E" at bounding box center [393, 353] width 22 height 22
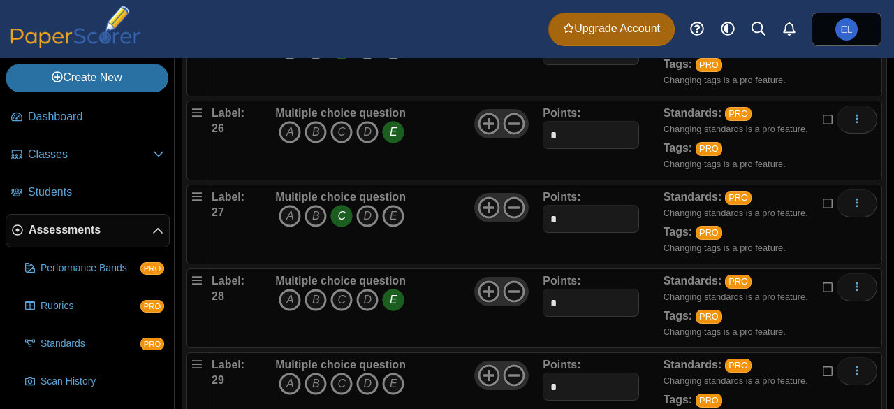
scroll to position [2260, 0]
click at [321, 372] on icon "B" at bounding box center [316, 383] width 22 height 22
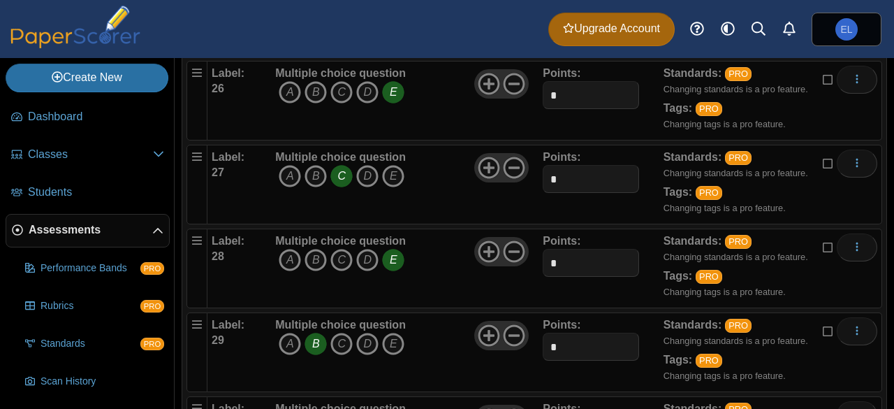
scroll to position [2381, 0]
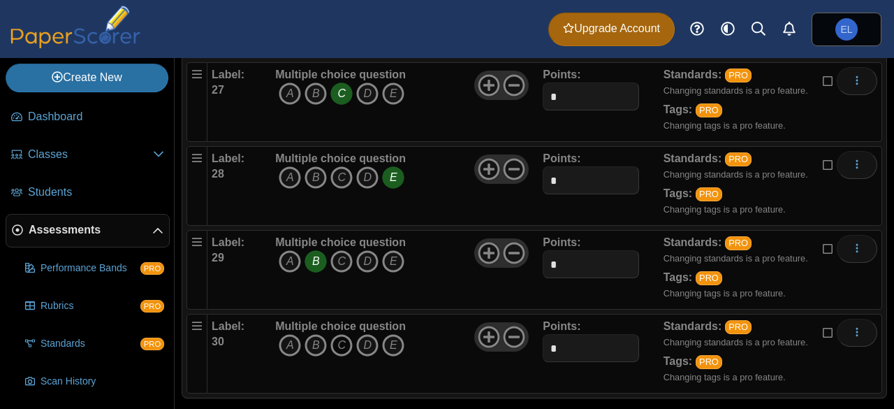
click at [345, 334] on icon "C" at bounding box center [341, 345] width 22 height 22
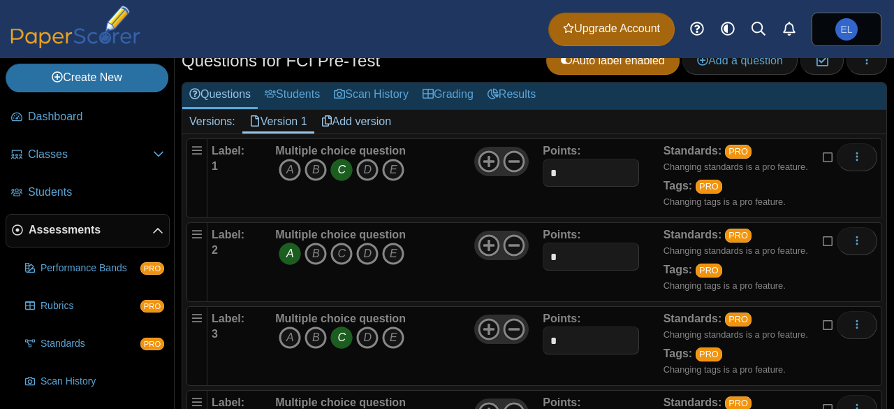
scroll to position [0, 0]
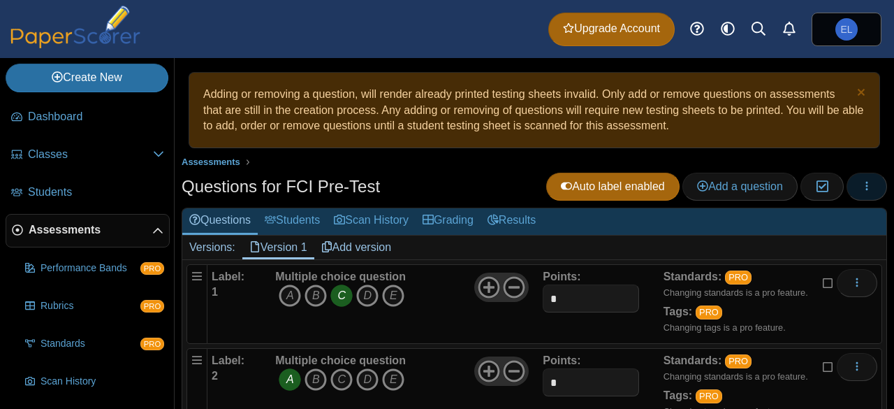
click at [864, 185] on button "button" at bounding box center [867, 187] width 41 height 28
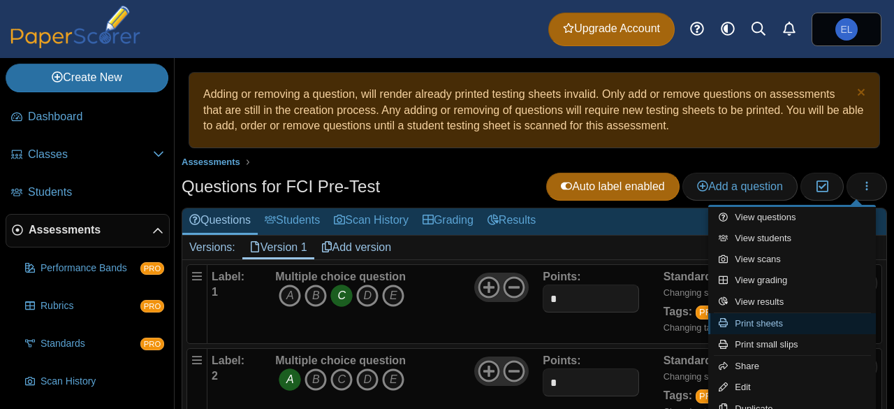
click at [780, 322] on link "Print sheets" at bounding box center [792, 323] width 168 height 21
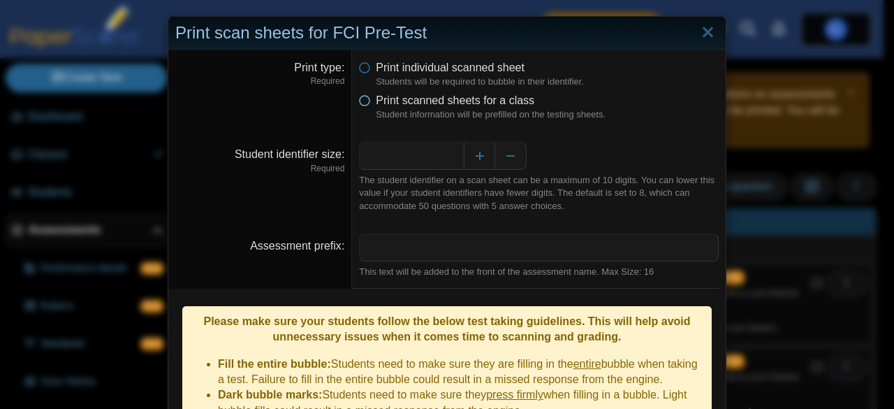
click at [360, 98] on icon at bounding box center [364, 98] width 11 height 10
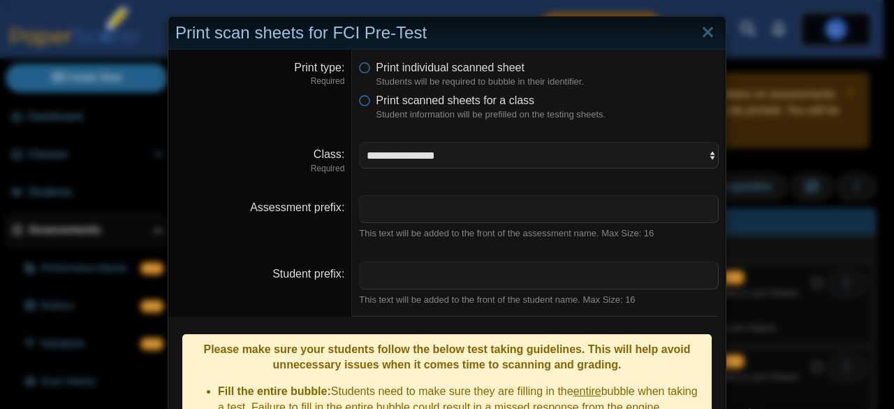
click at [246, 252] on dt "Student prefix" at bounding box center [260, 284] width 184 height 66
click at [441, 152] on select "**********" at bounding box center [539, 155] width 360 height 27
click at [359, 142] on select "**********" at bounding box center [539, 155] width 360 height 27
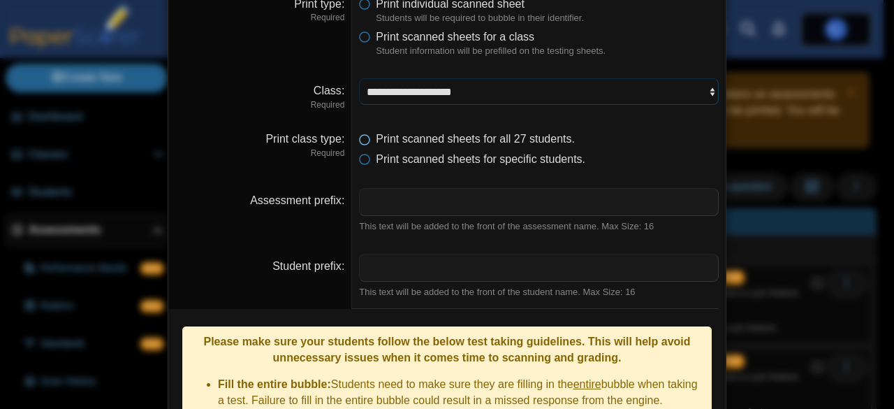
scroll to position [64, 0]
click at [412, 200] on input "Assessment prefix" at bounding box center [539, 201] width 360 height 28
click at [218, 179] on dt "Assessment prefix" at bounding box center [260, 210] width 184 height 66
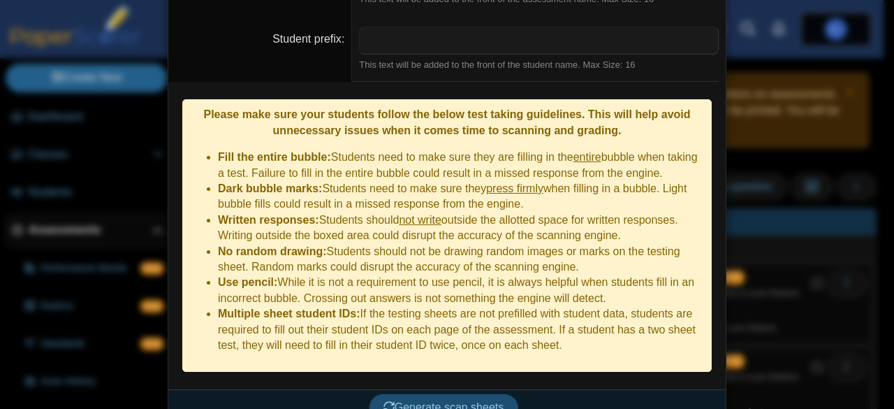
click at [461, 401] on span "Generate scan sheets" at bounding box center [443, 407] width 121 height 12
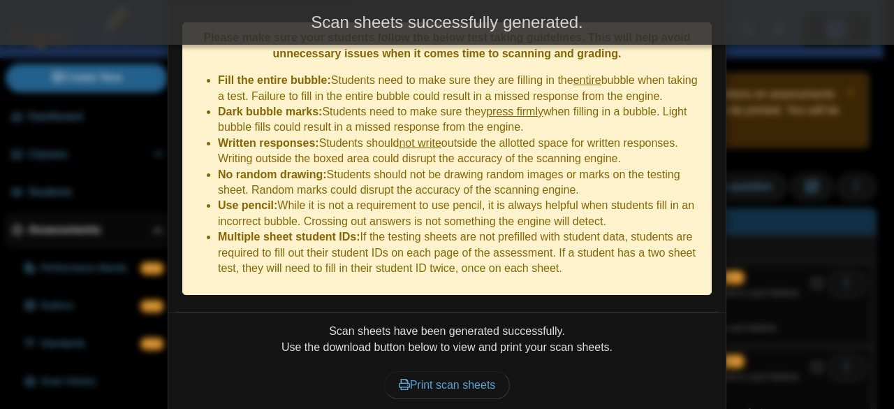
scroll to position [402, 0]
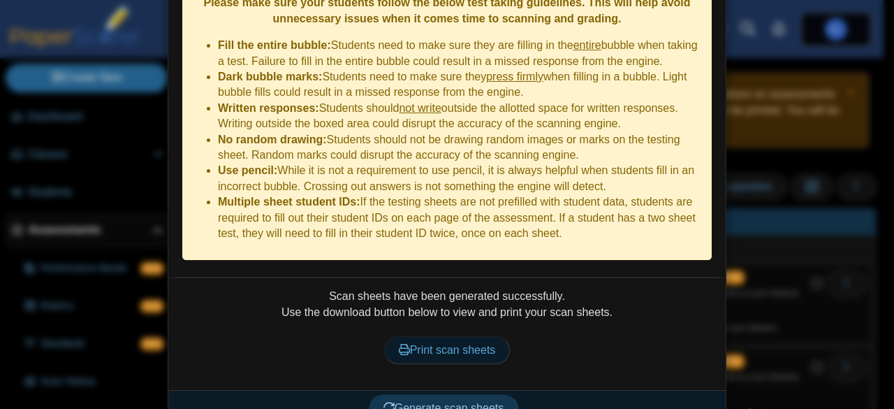
click at [444, 344] on span "Print scan sheets" at bounding box center [447, 350] width 97 height 12
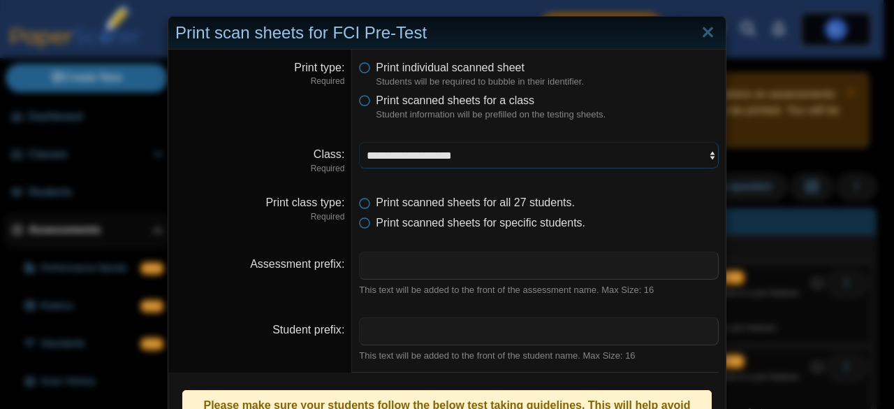
click at [440, 162] on select "**********" at bounding box center [539, 155] width 360 height 27
click at [359, 142] on select "**********" at bounding box center [539, 155] width 360 height 27
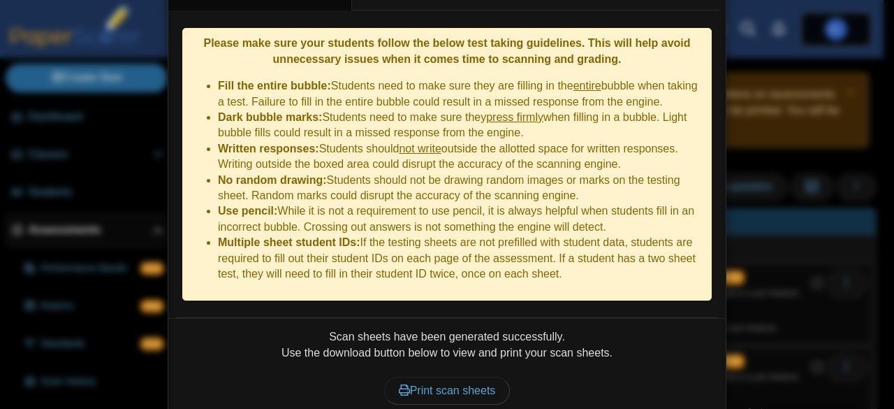
scroll to position [402, 0]
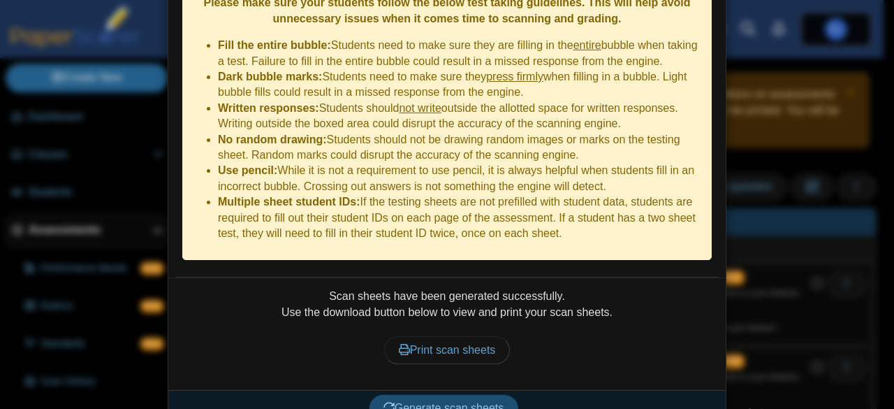
click at [465, 402] on span "Generate scan sheets" at bounding box center [443, 408] width 121 height 12
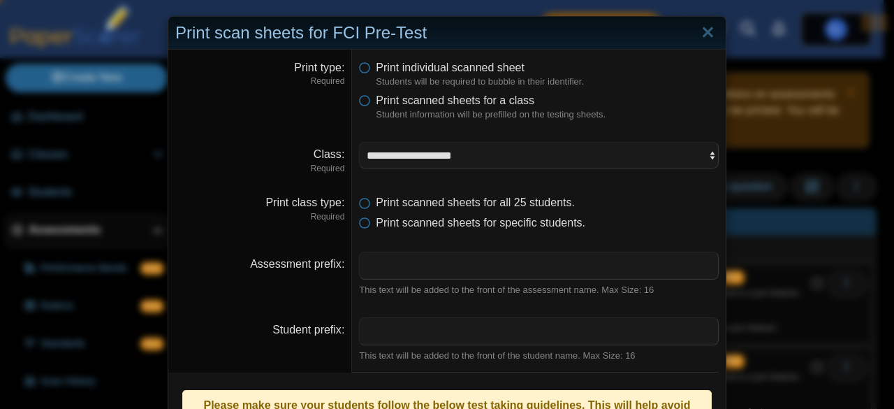
scroll to position [359, 0]
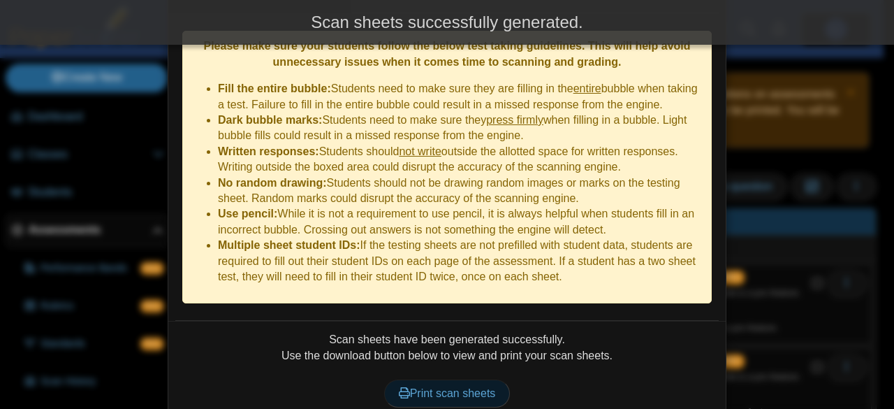
click at [412, 387] on span "Print scan sheets" at bounding box center [447, 393] width 97 height 12
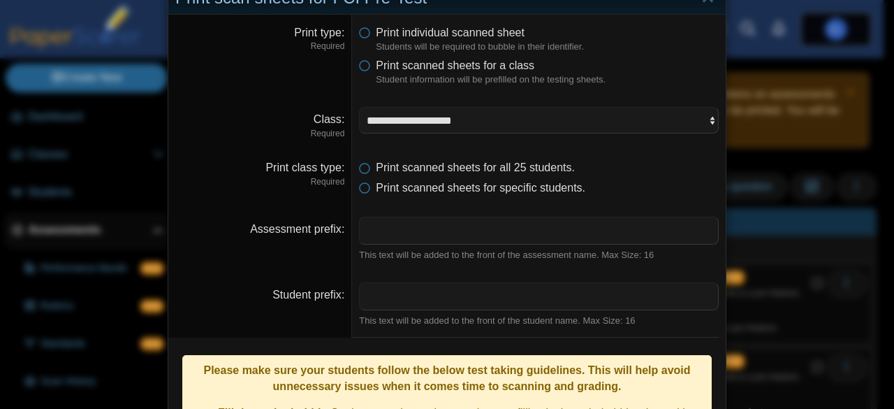
scroll to position [0, 0]
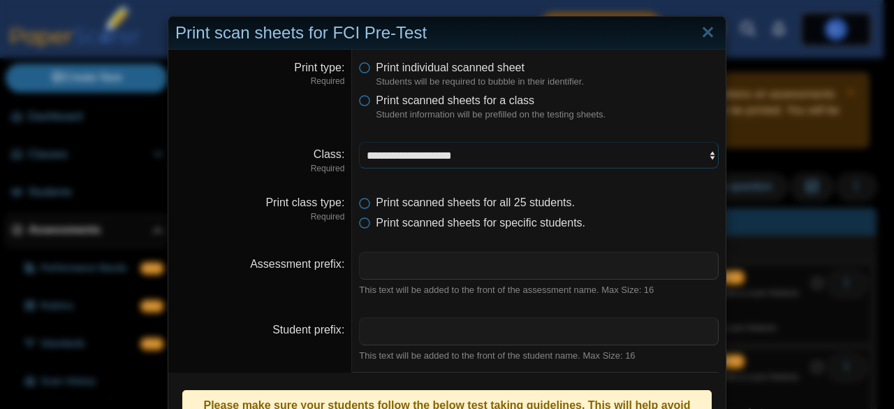
click at [433, 156] on select "**********" at bounding box center [539, 155] width 360 height 27
select select "**********"
click at [359, 142] on select "**********" at bounding box center [539, 155] width 360 height 27
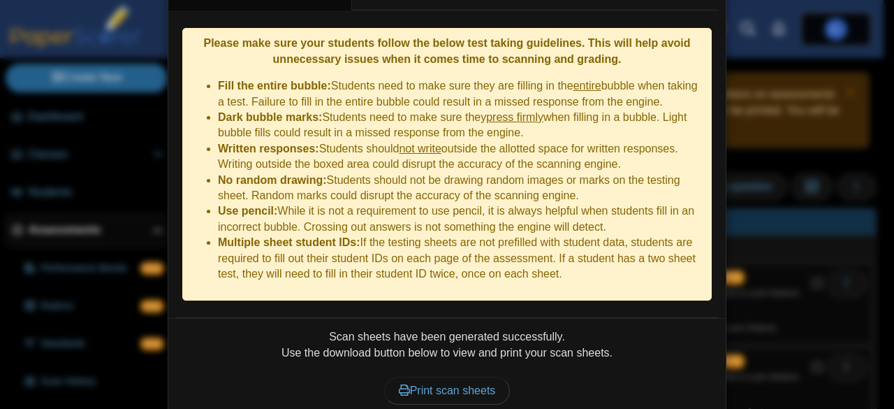
scroll to position [402, 0]
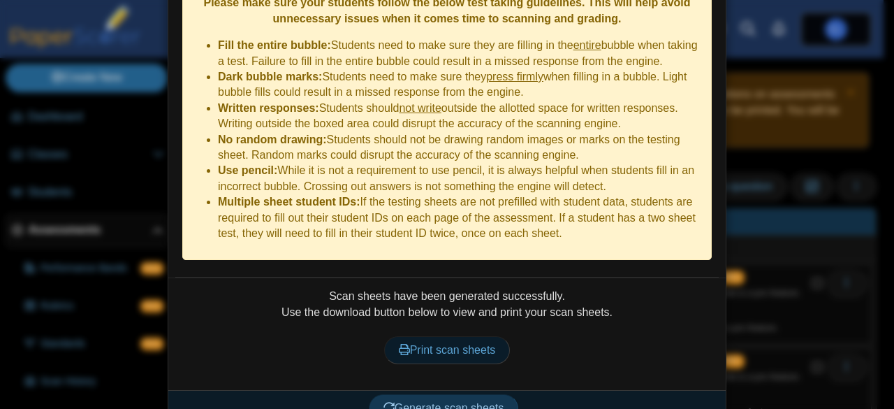
click at [458, 344] on span "Print scan sheets" at bounding box center [447, 350] width 97 height 12
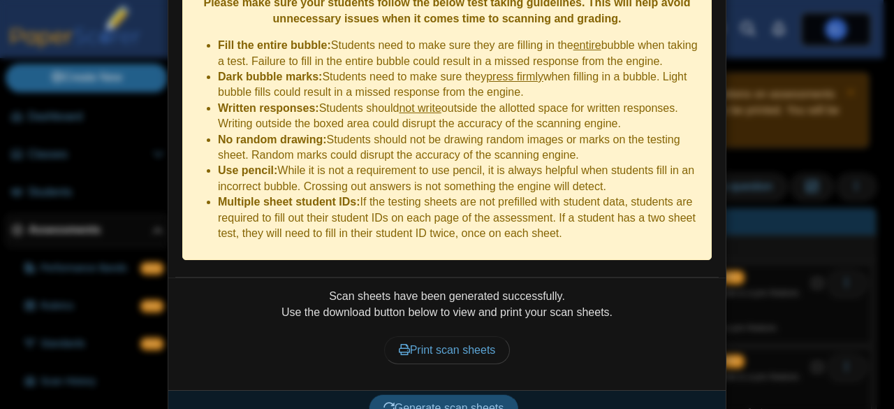
click at [446, 402] on span "Generate scan sheets" at bounding box center [443, 408] width 121 height 12
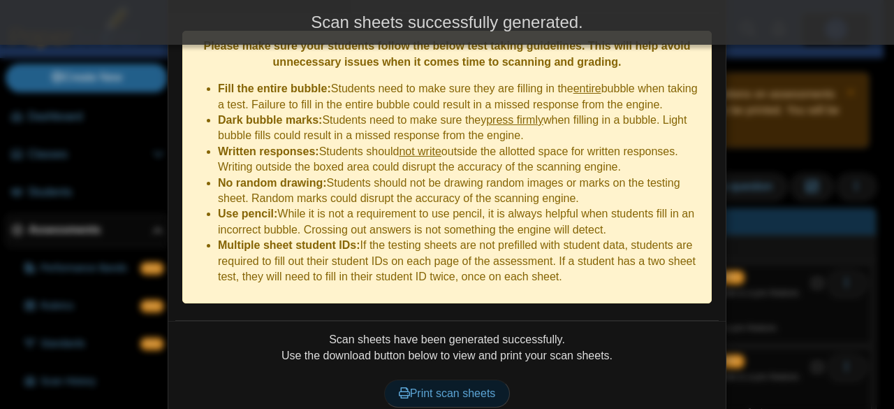
click at [448, 387] on span "Print scan sheets" at bounding box center [447, 393] width 97 height 12
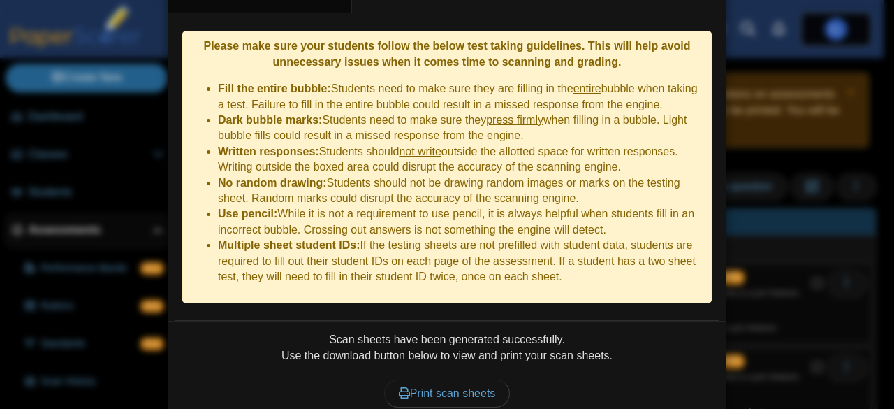
click at [112, 186] on div "**********" at bounding box center [447, 204] width 894 height 409
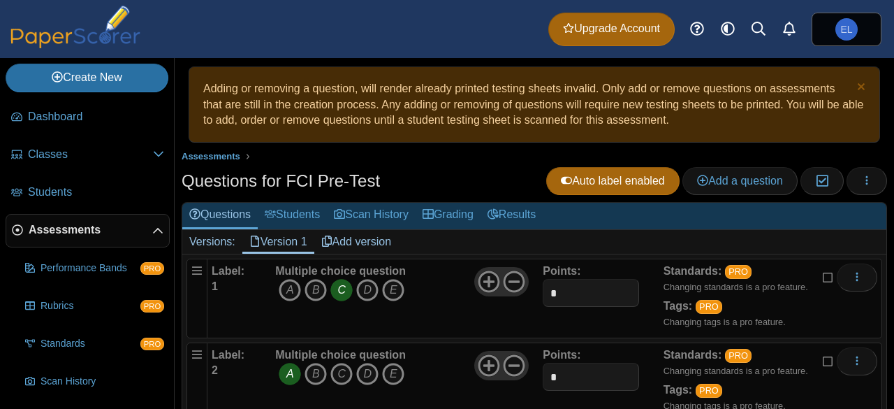
scroll to position [8, 0]
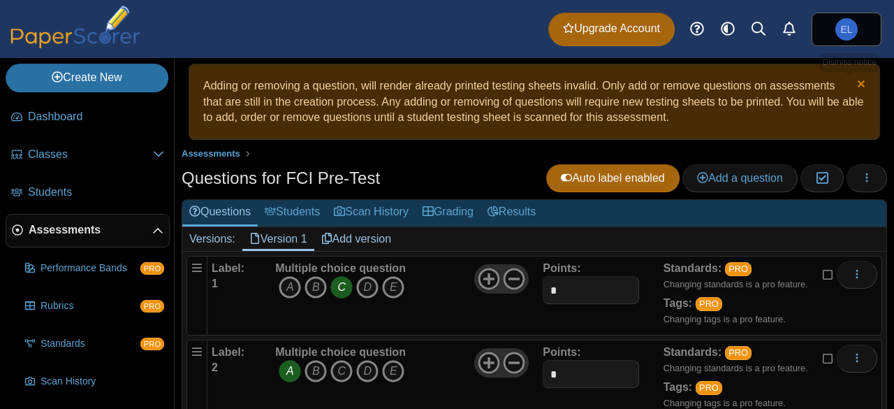
click at [854, 84] on link "Dismiss notice" at bounding box center [860, 85] width 12 height 15
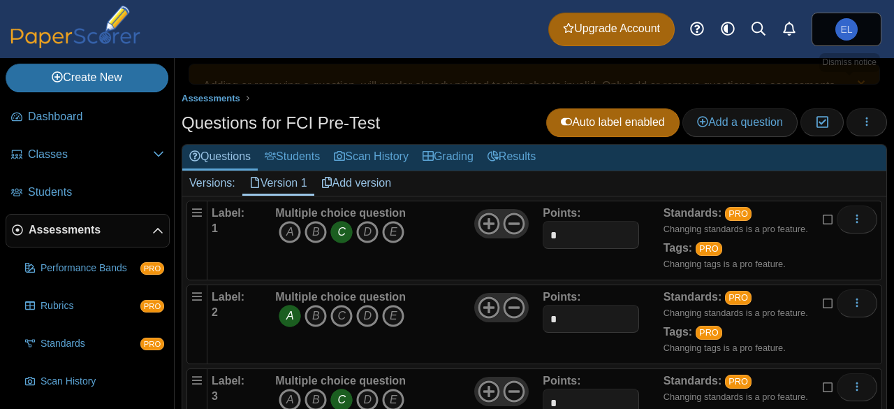
scroll to position [1, 0]
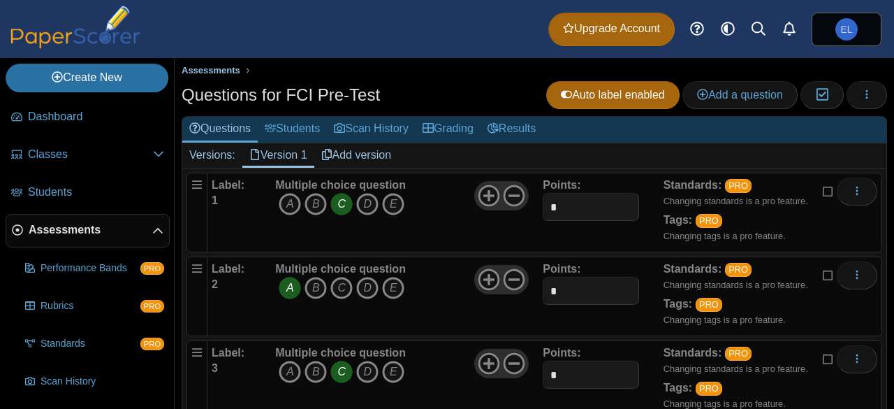
click at [205, 69] on span "Assessments" at bounding box center [211, 70] width 59 height 10
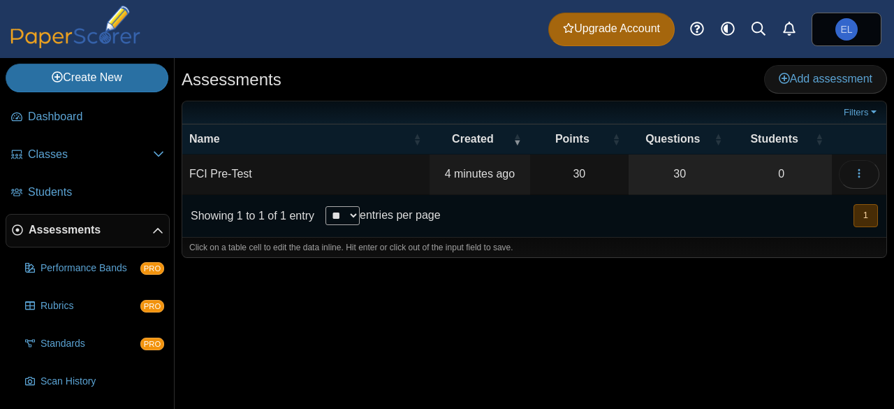
scroll to position [73, 0]
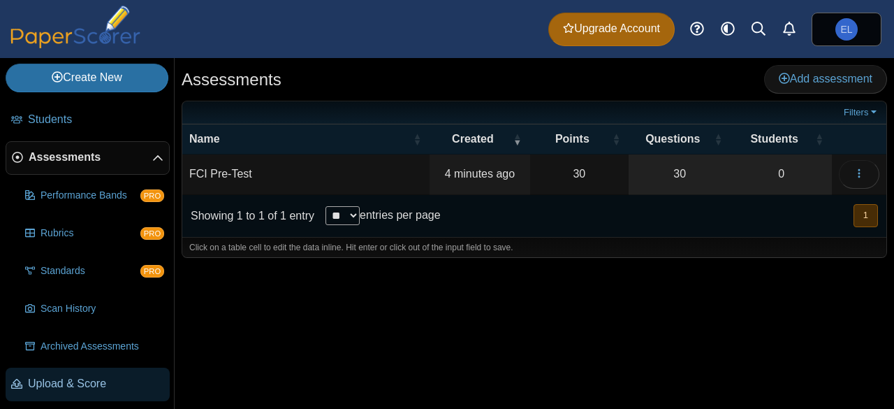
click at [73, 383] on span "Upload & Score" at bounding box center [96, 383] width 136 height 15
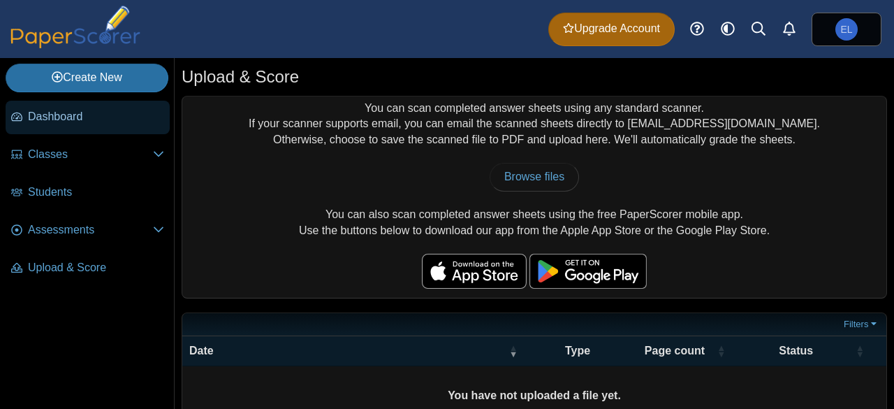
click at [73, 118] on span "Dashboard" at bounding box center [96, 116] width 136 height 15
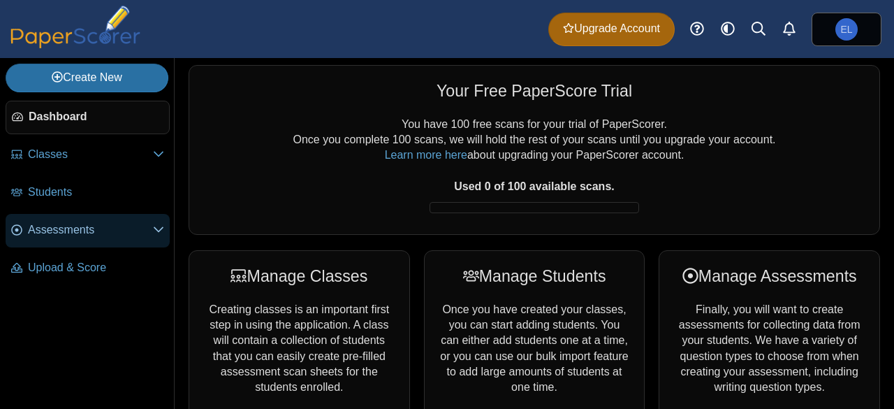
click at [83, 226] on span "Assessments" at bounding box center [90, 229] width 125 height 15
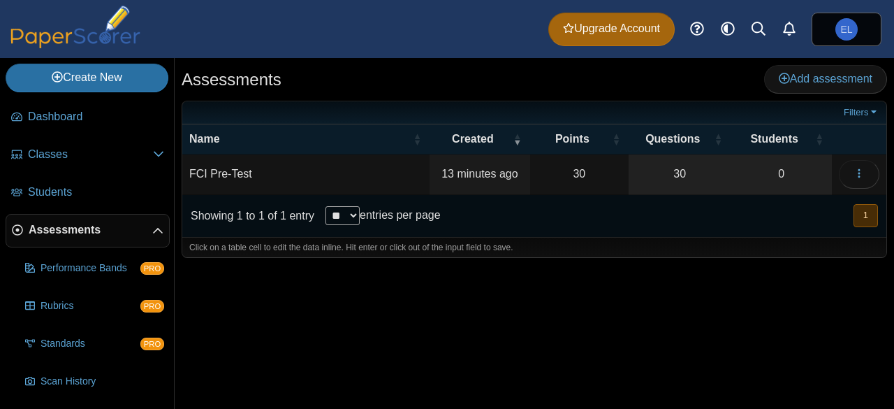
click at [350, 177] on td "FCI Pre-Test" at bounding box center [305, 174] width 247 height 40
click at [861, 173] on icon "button" at bounding box center [859, 173] width 11 height 11
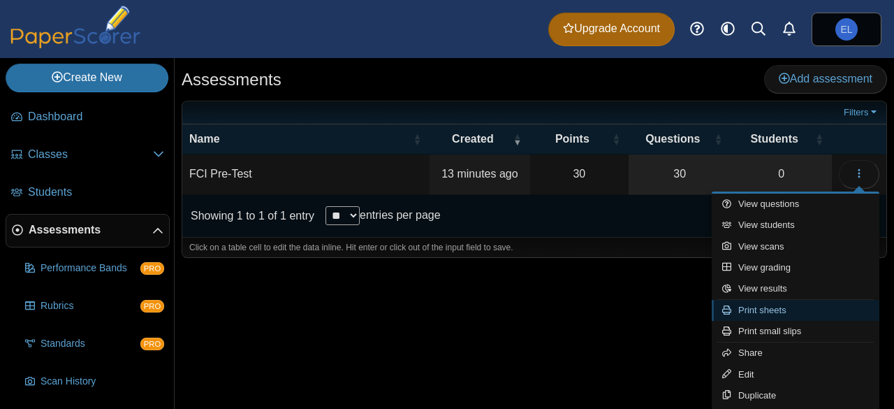
click at [785, 310] on link "Print sheets" at bounding box center [796, 310] width 168 height 21
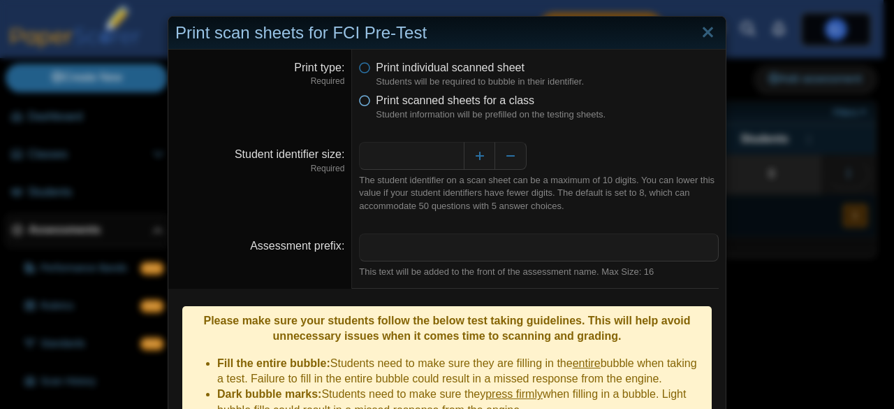
click at [362, 101] on icon at bounding box center [364, 98] width 11 height 10
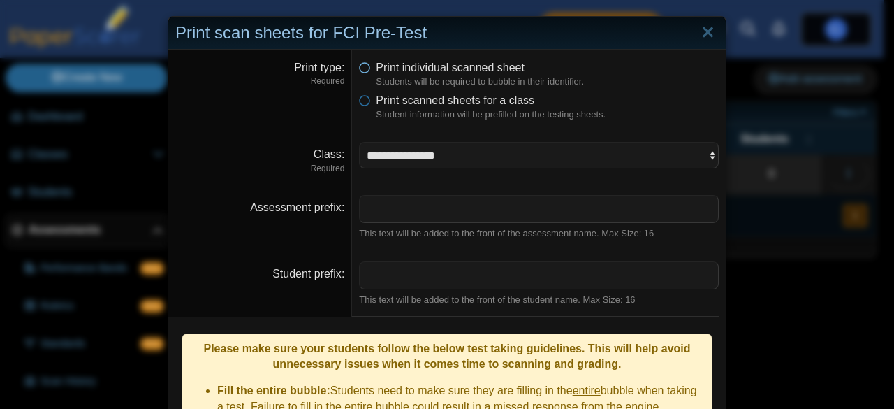
click at [359, 69] on icon at bounding box center [364, 65] width 11 height 10
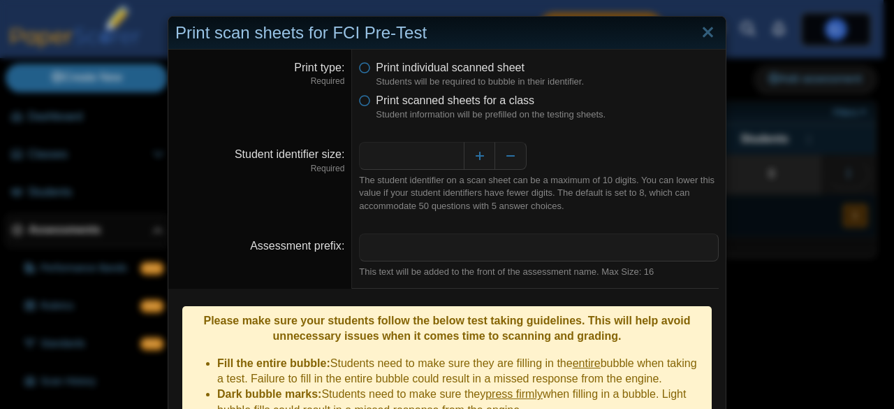
click at [664, 133] on dd "* The student identifier on a scan sheet can be a maximum of 10 digits. You can…" at bounding box center [539, 177] width 374 height 92
click at [511, 160] on button "Decrease" at bounding box center [510, 156] width 31 height 28
click at [613, 146] on div "*" at bounding box center [539, 156] width 360 height 28
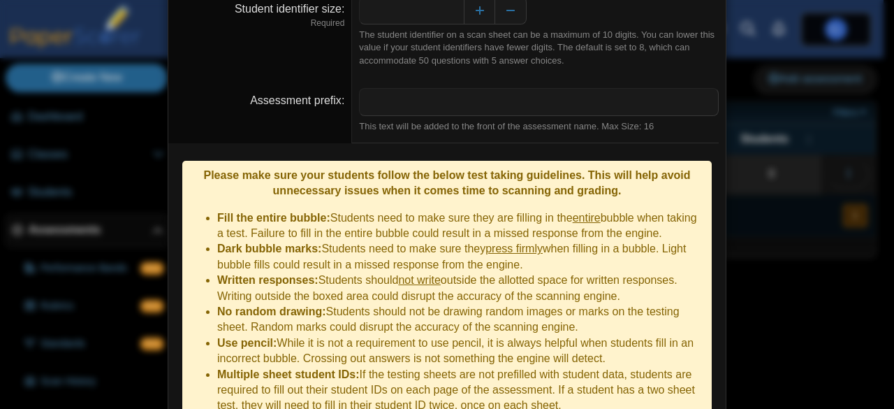
scroll to position [205, 0]
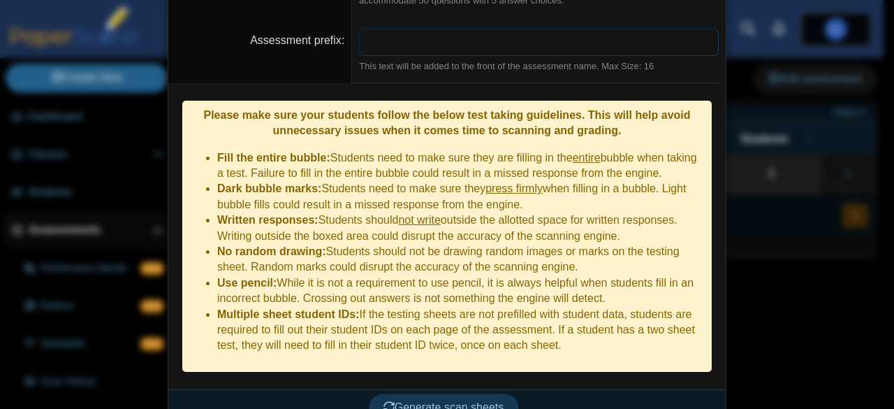
click at [448, 36] on input "Assessment prefix" at bounding box center [539, 42] width 360 height 28
click at [213, 59] on dt "Assessment prefix" at bounding box center [260, 50] width 184 height 66
click at [467, 401] on span "Generate scan sheets" at bounding box center [443, 407] width 121 height 12
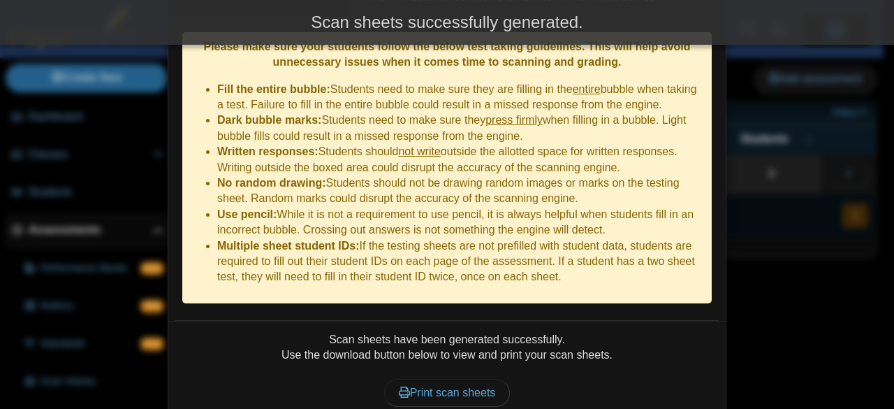
scroll to position [317, 0]
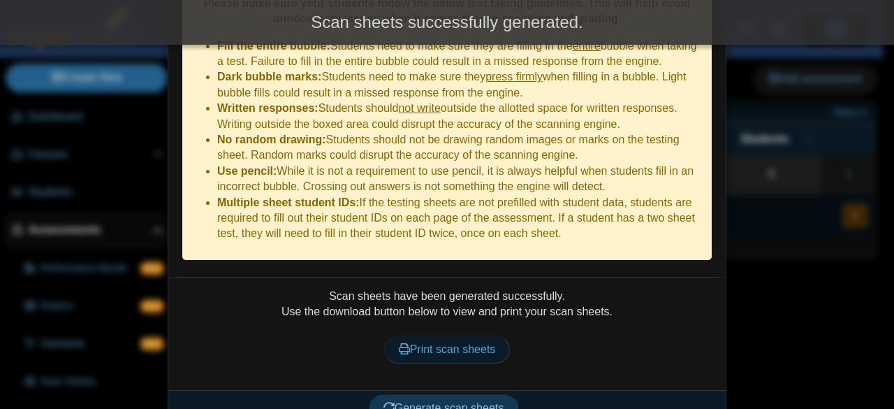
click at [447, 343] on span "Print scan sheets" at bounding box center [447, 349] width 97 height 12
